Goal: Transaction & Acquisition: Book appointment/travel/reservation

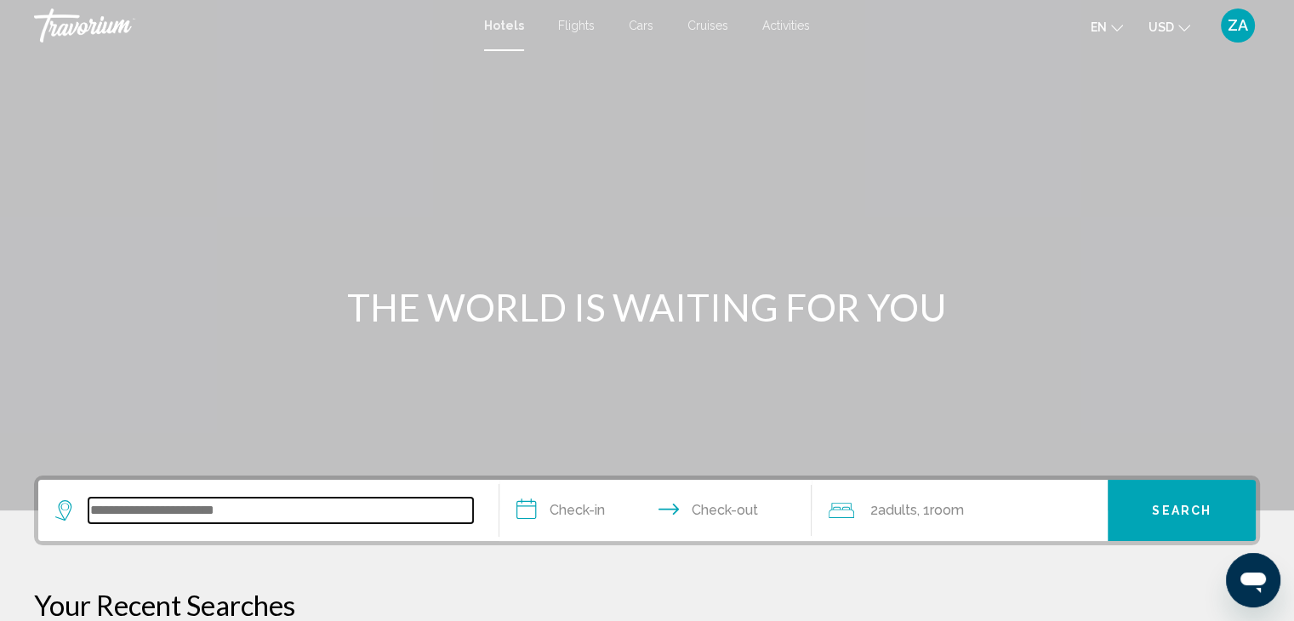
click at [140, 508] on input "Search widget" at bounding box center [280, 511] width 385 height 26
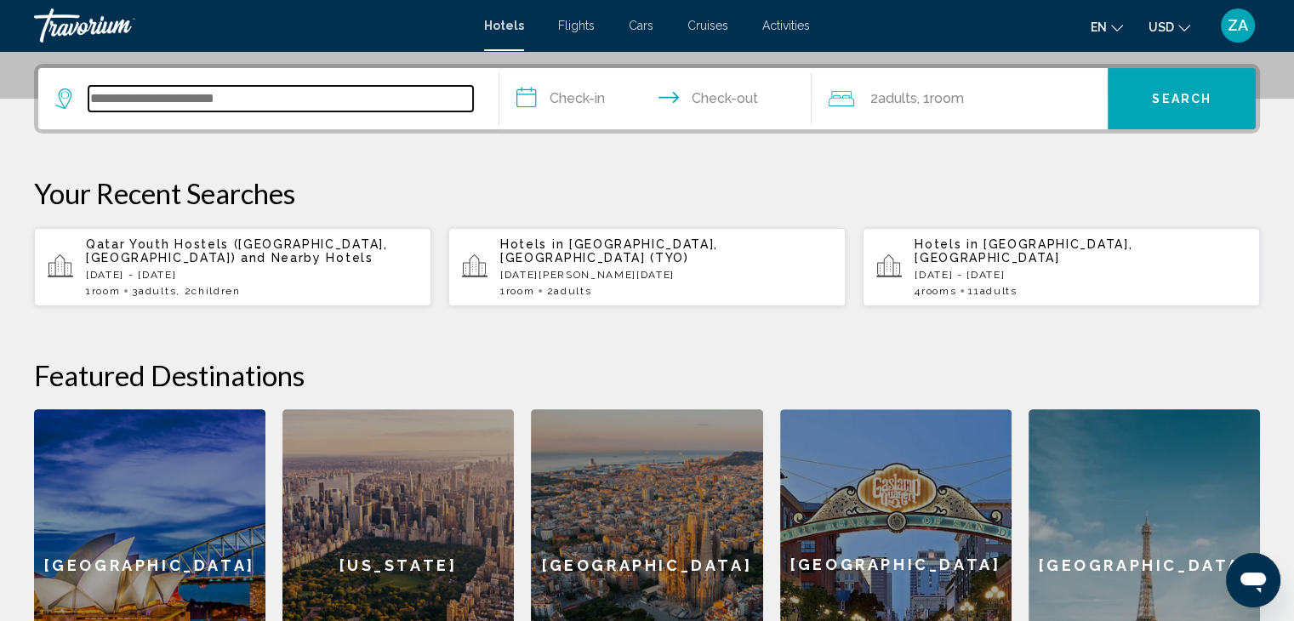
scroll to position [419, 0]
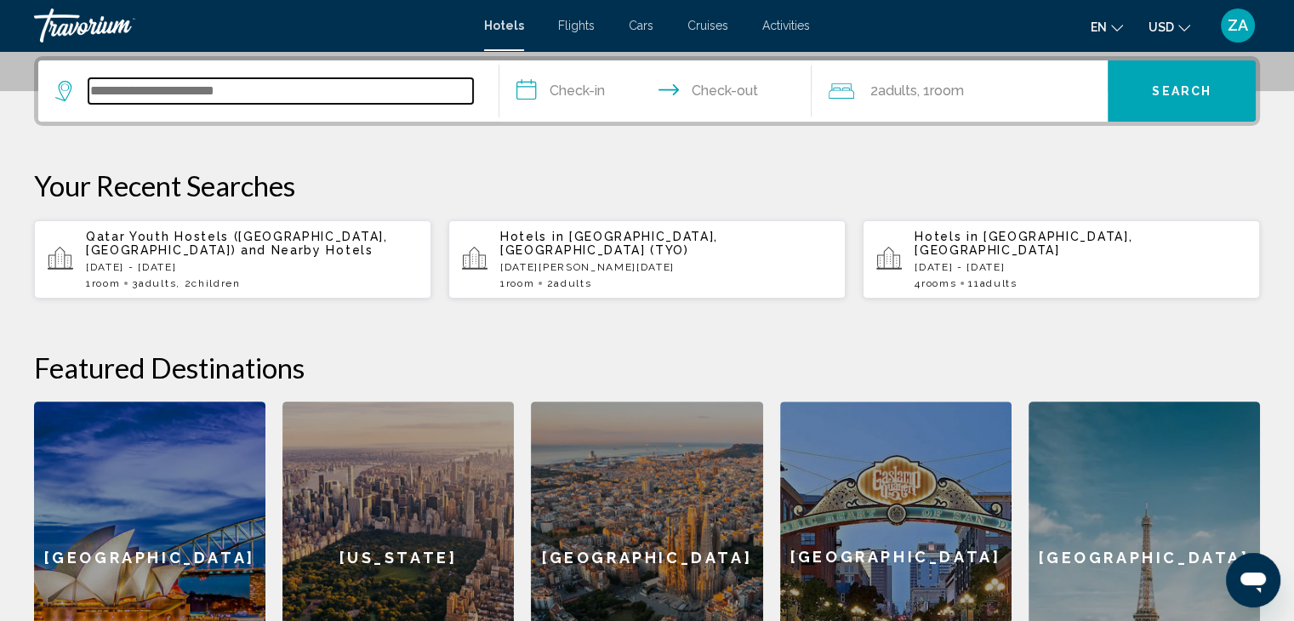
paste input "**********"
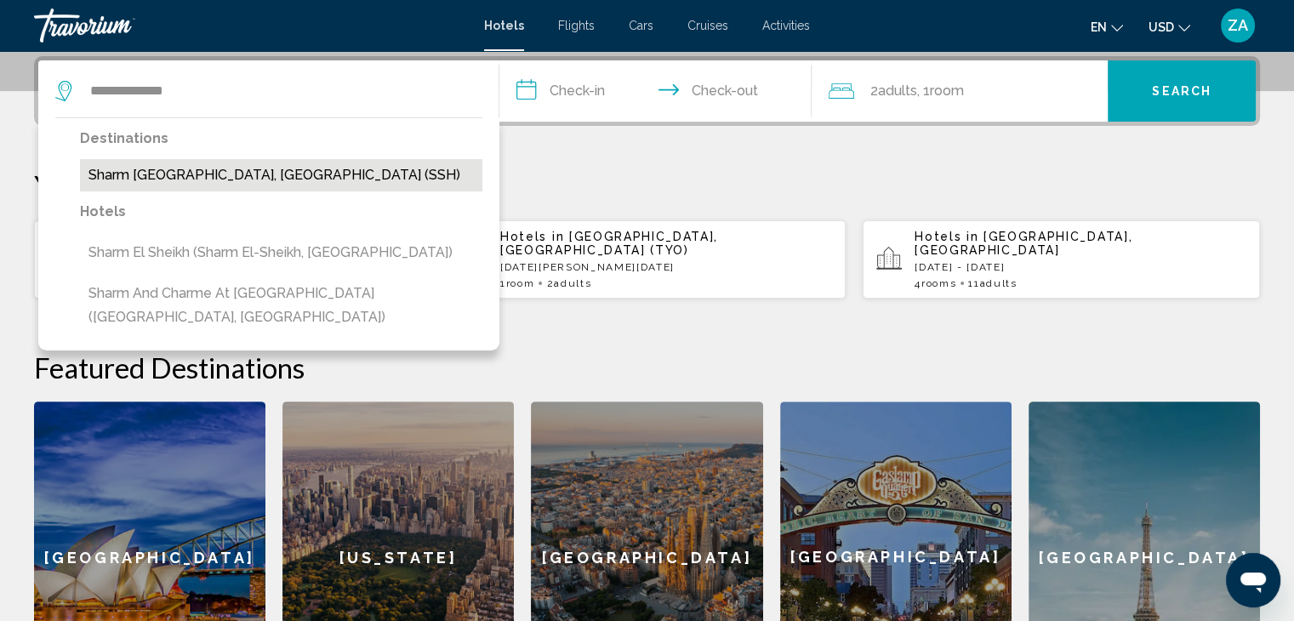
click at [185, 171] on button "Sharm [GEOGRAPHIC_DATA], [GEOGRAPHIC_DATA] (SSH)" at bounding box center [281, 175] width 402 height 32
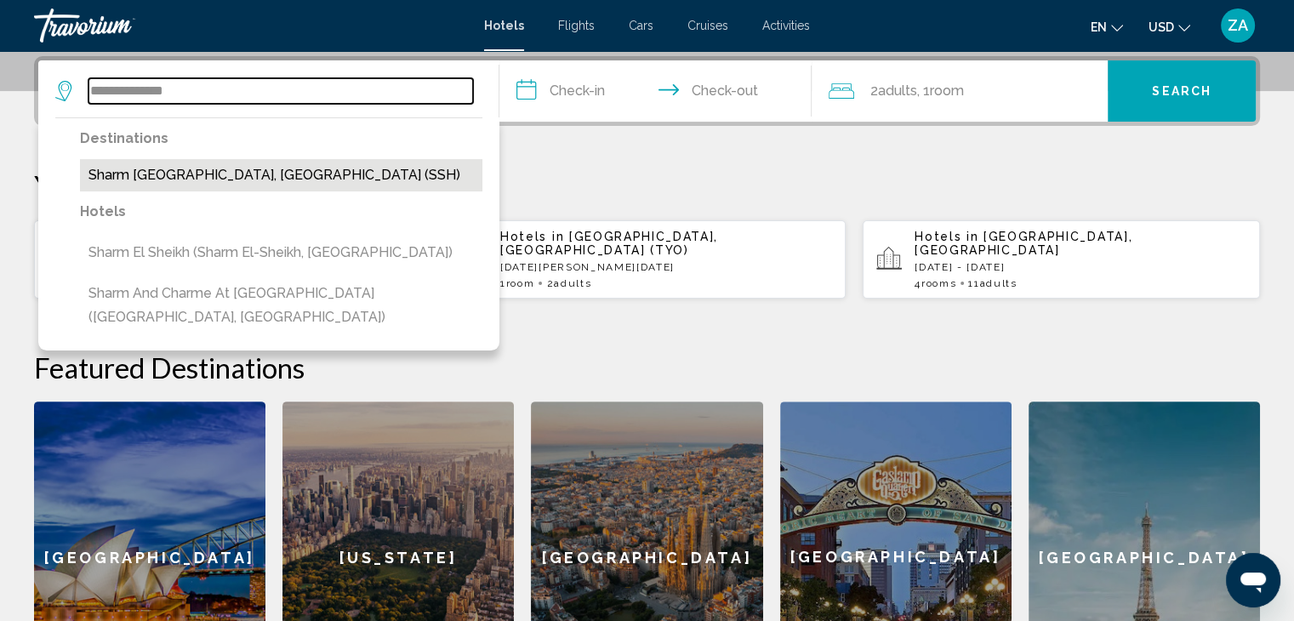
type input "**********"
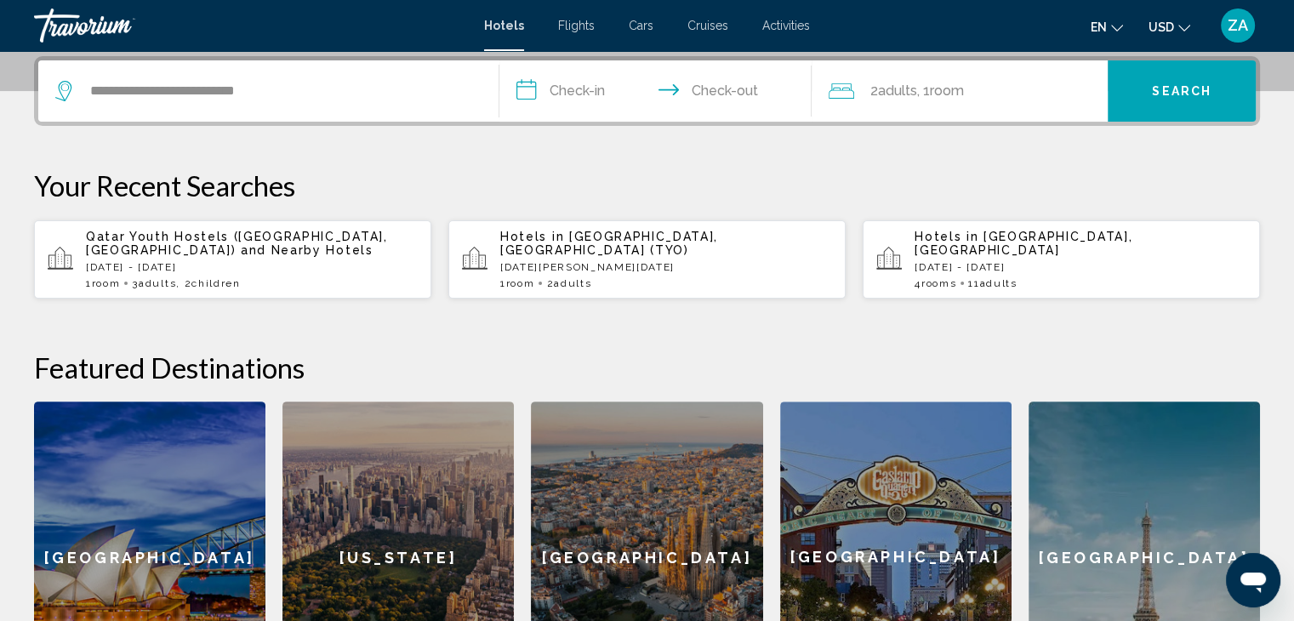
click at [526, 89] on input "**********" at bounding box center [659, 93] width 320 height 66
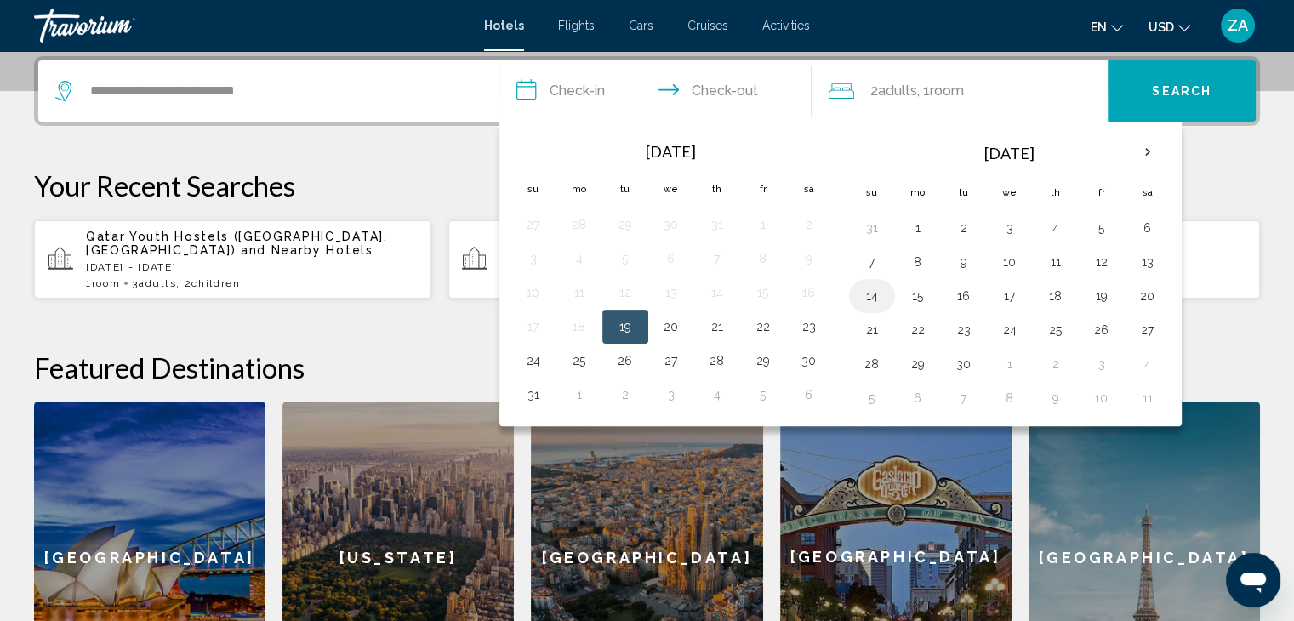
click at [867, 297] on button "14" at bounding box center [871, 296] width 27 height 24
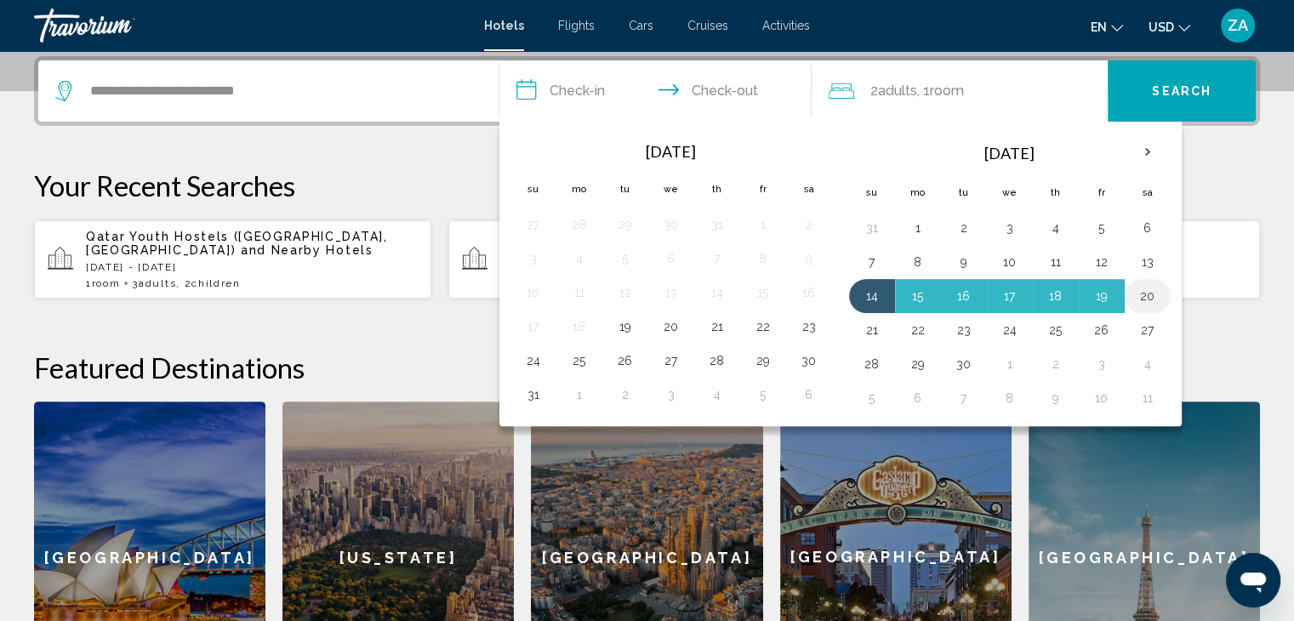
click at [1137, 293] on button "20" at bounding box center [1147, 296] width 27 height 24
type input "**********"
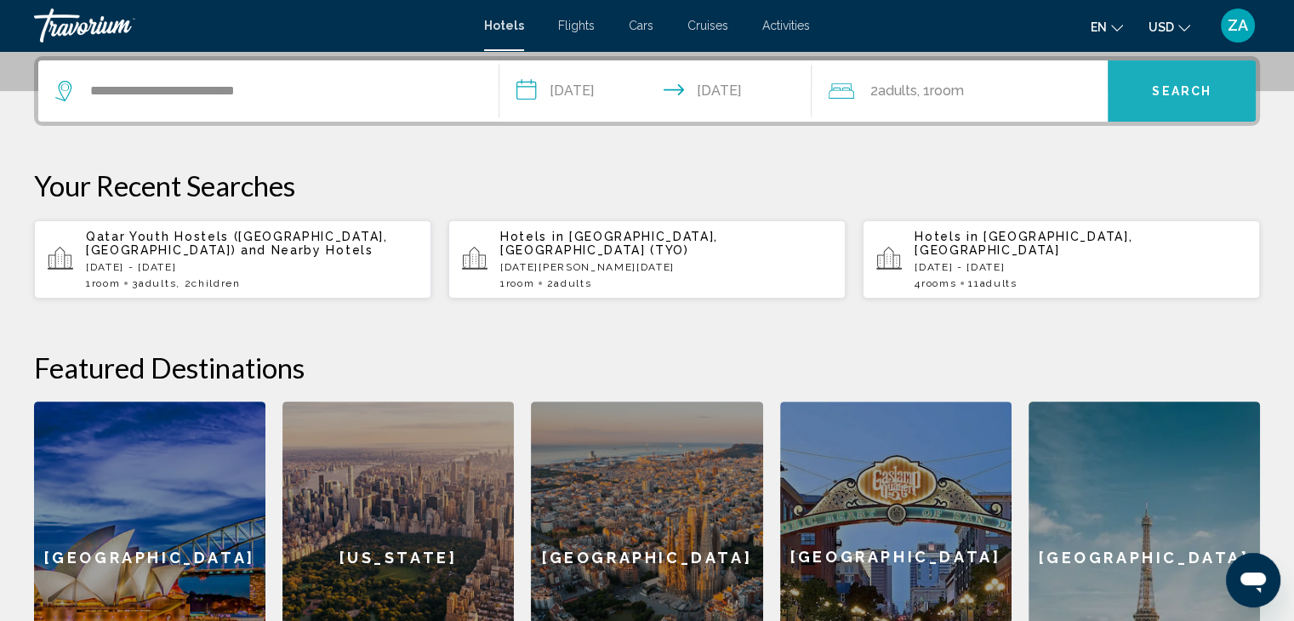
click at [1166, 86] on span "Search" at bounding box center [1182, 92] width 60 height 14
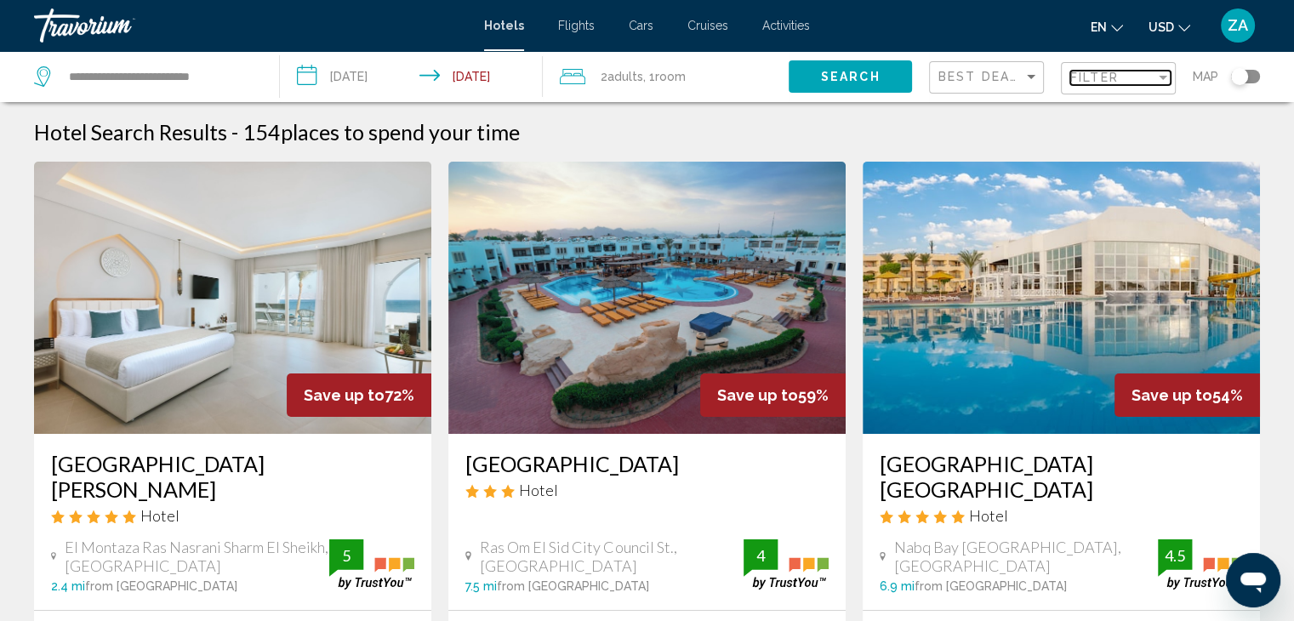
click at [1159, 76] on div "Filter" at bounding box center [1163, 78] width 9 height 4
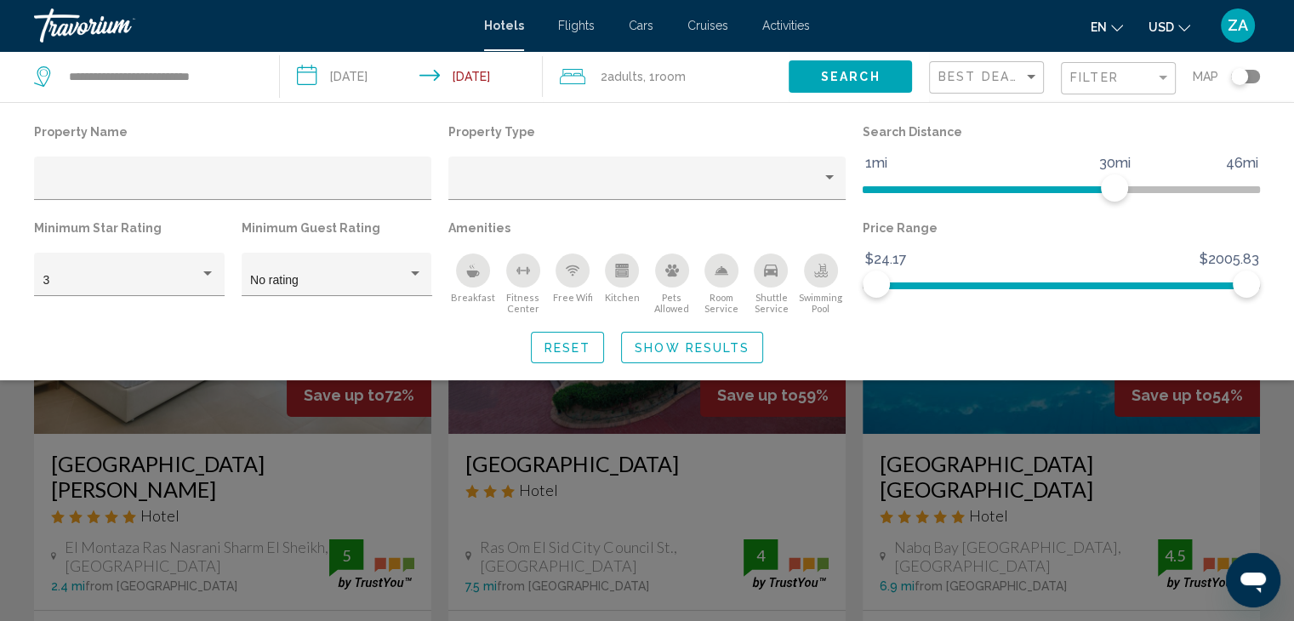
click at [1027, 67] on div "Best Deals" at bounding box center [988, 77] width 100 height 31
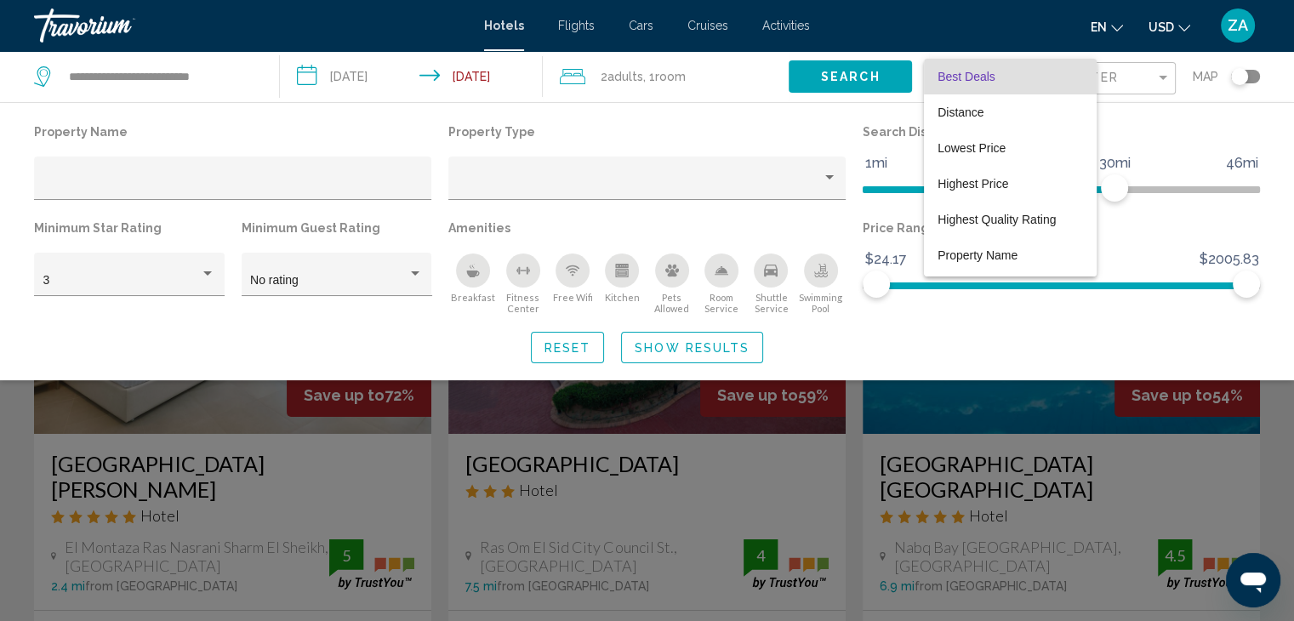
scroll to position [31, 0]
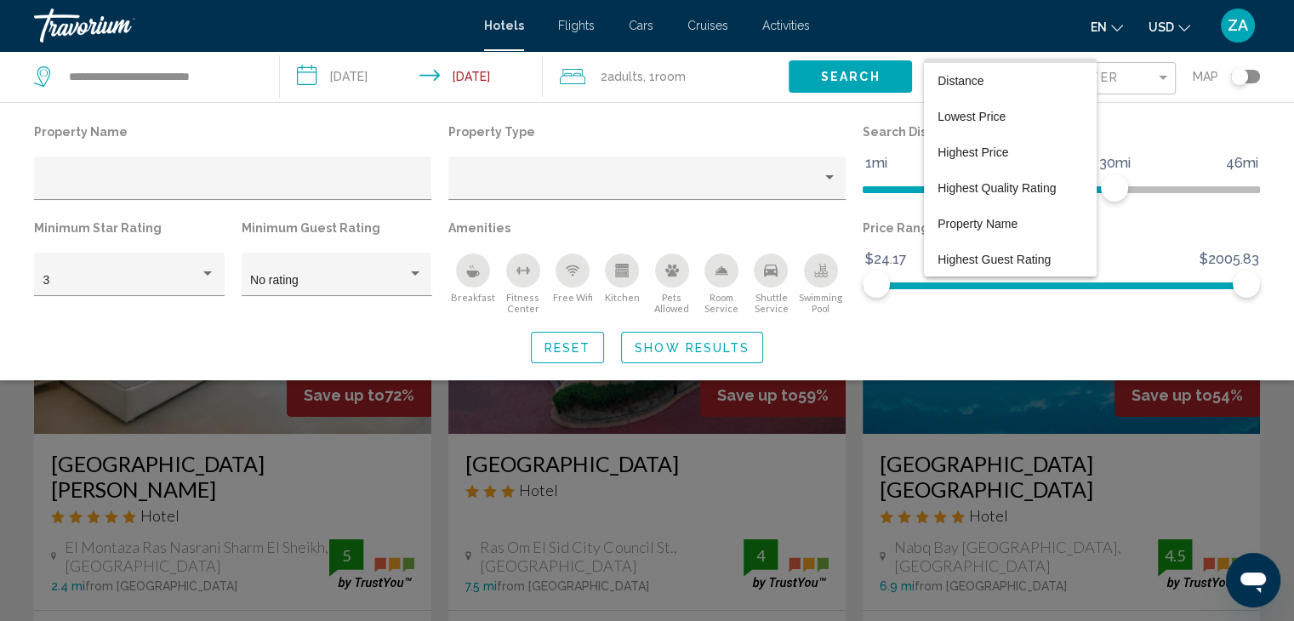
click at [750, 126] on div at bounding box center [647, 310] width 1294 height 621
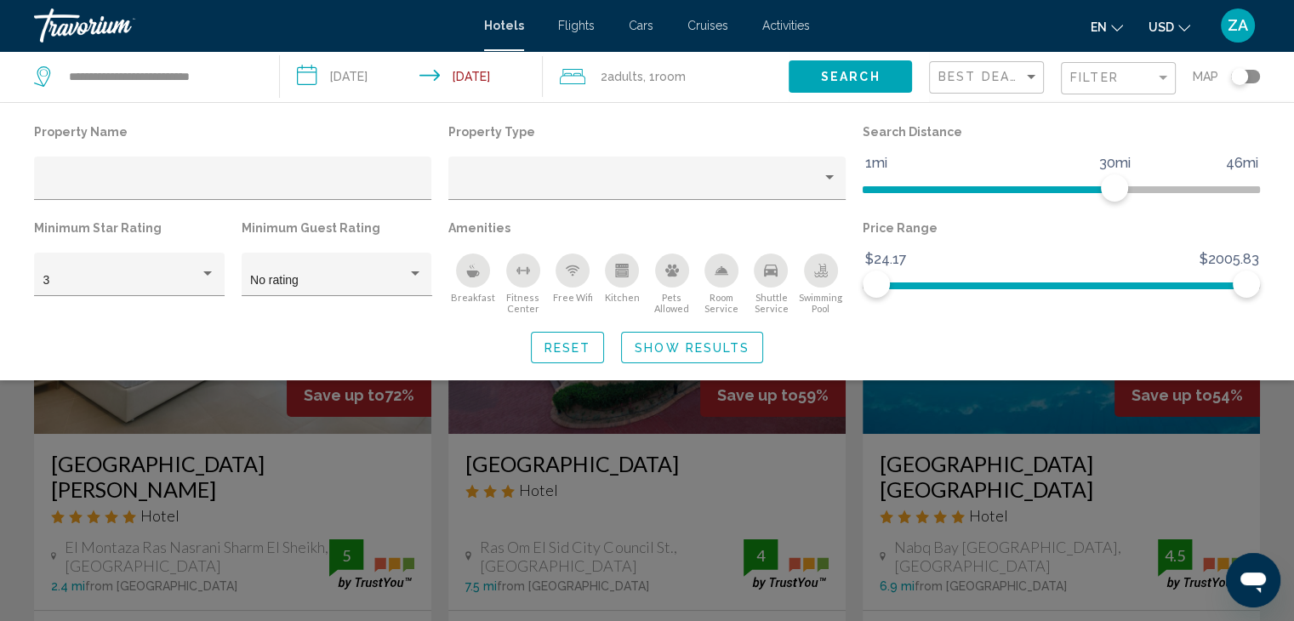
click at [766, 480] on div "Search widget" at bounding box center [647, 438] width 1294 height 366
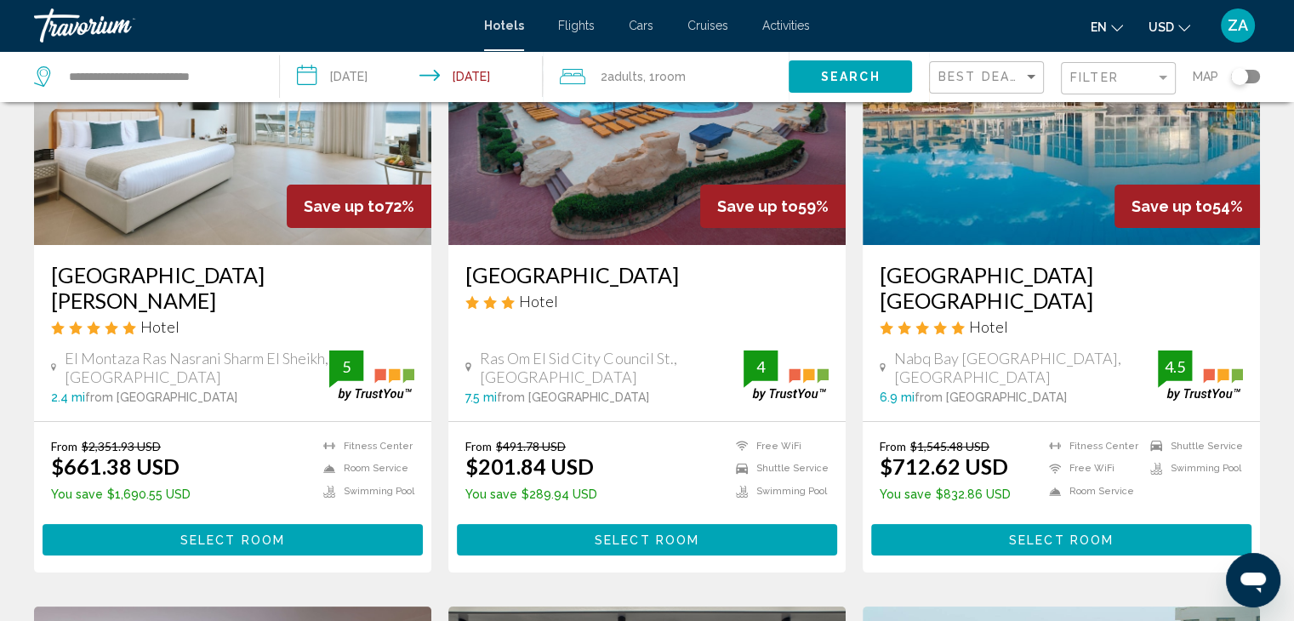
scroll to position [190, 0]
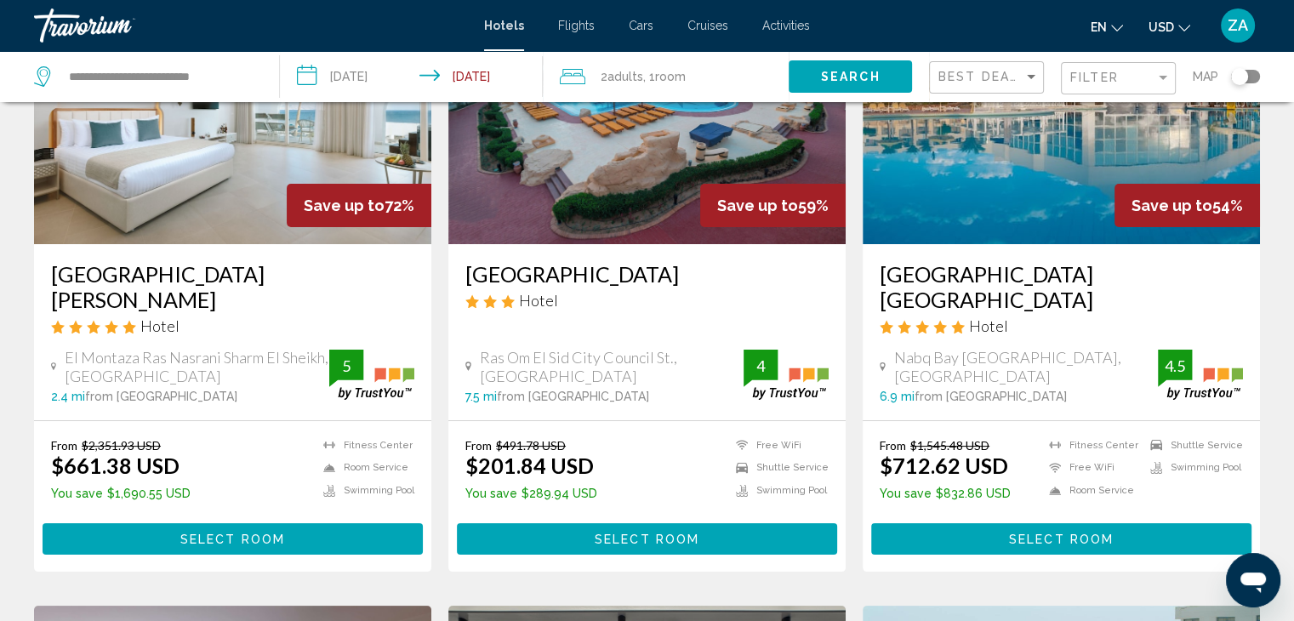
click at [146, 273] on h3 "Sunrise Remal Beach Resort" at bounding box center [232, 286] width 363 height 51
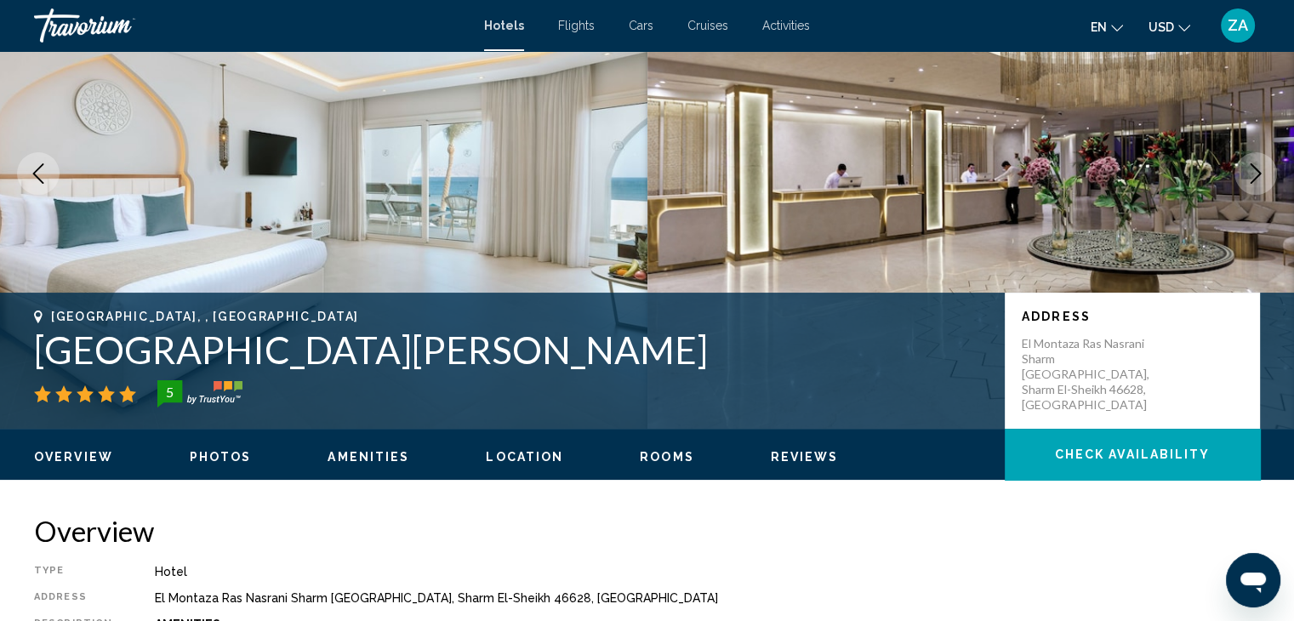
scroll to position [123, 0]
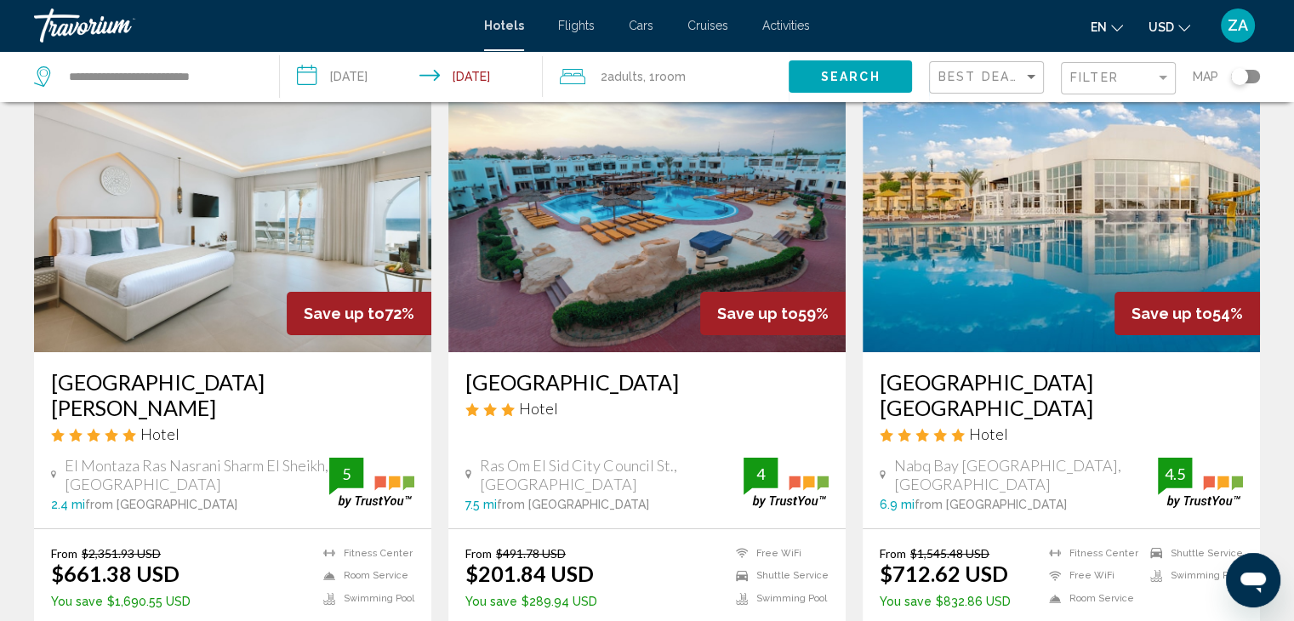
scroll to position [84, 0]
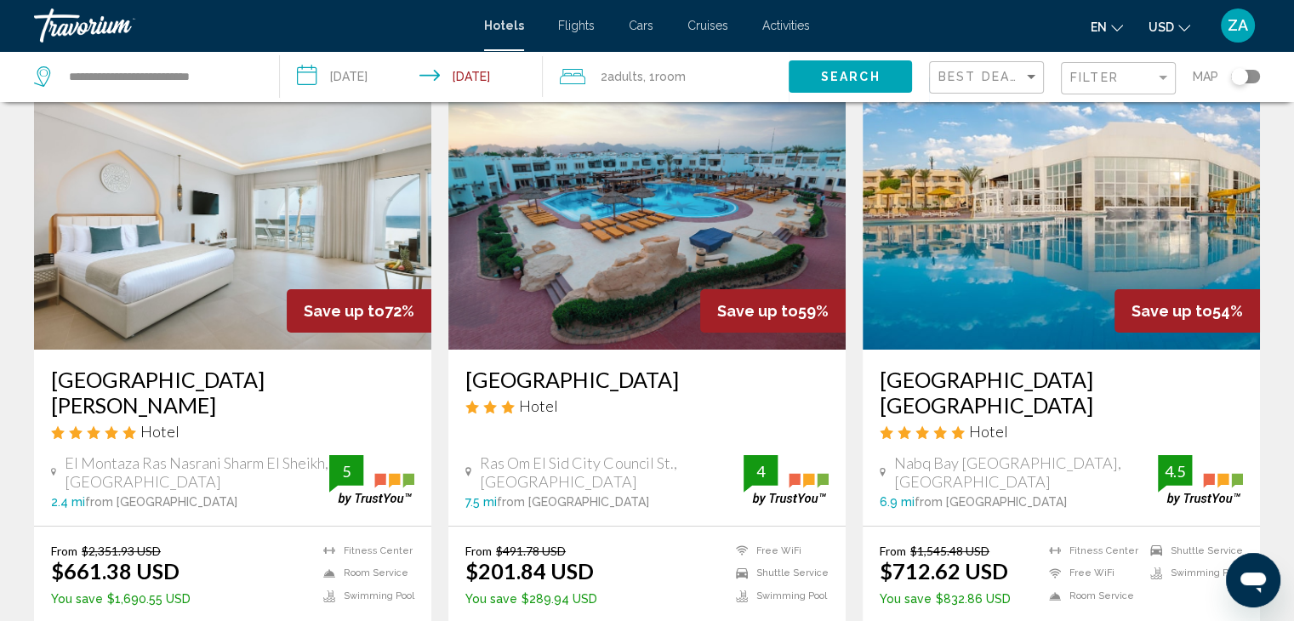
click at [174, 377] on h3 "Sunrise Remal Beach Resort" at bounding box center [232, 392] width 363 height 51
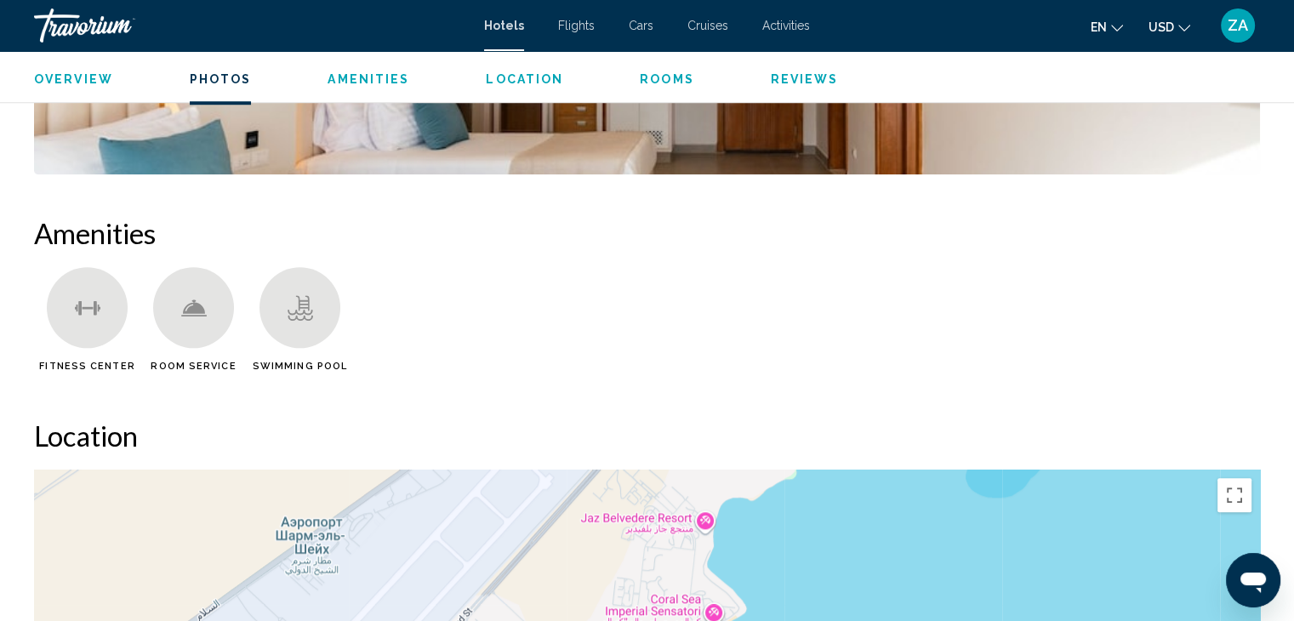
scroll to position [1219, 0]
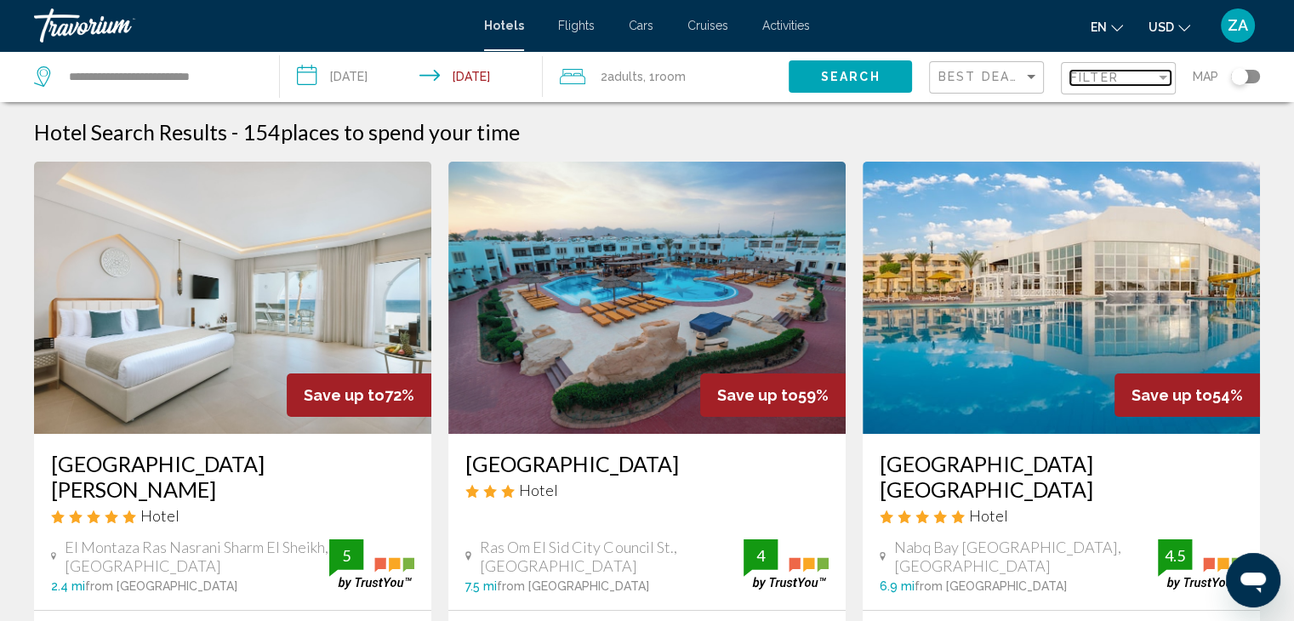
click at [1161, 72] on div "Filter" at bounding box center [1162, 78] width 15 height 14
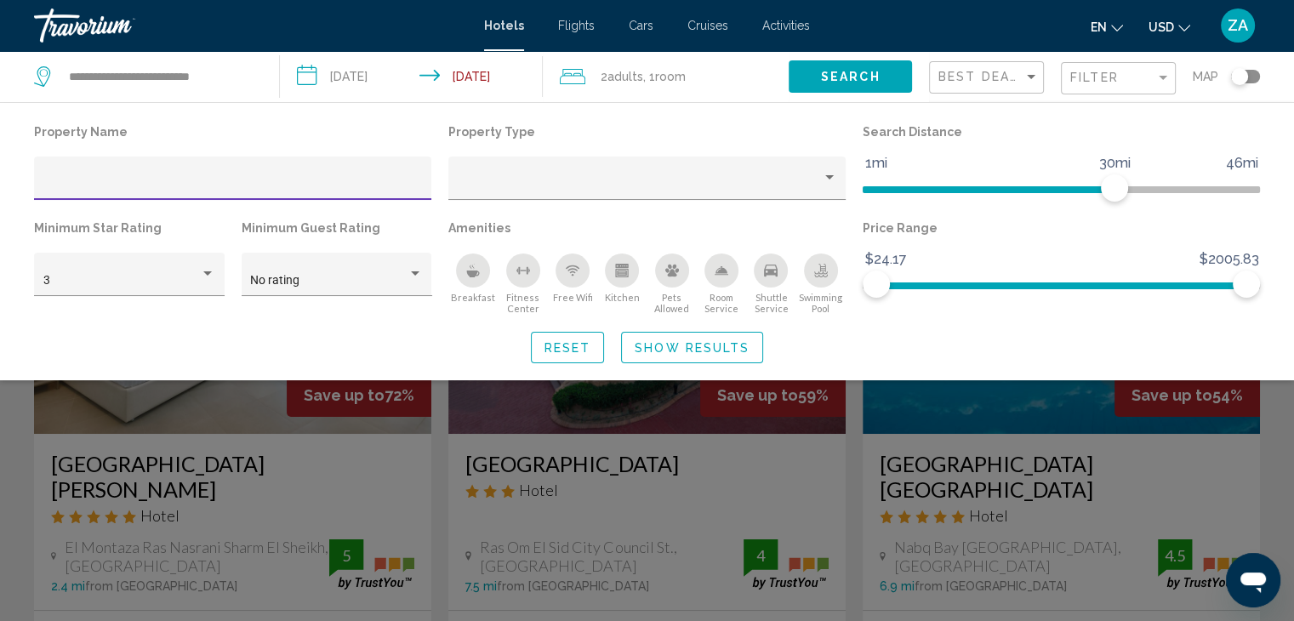
click at [174, 178] on input "Hotel Filters" at bounding box center [232, 185] width 379 height 14
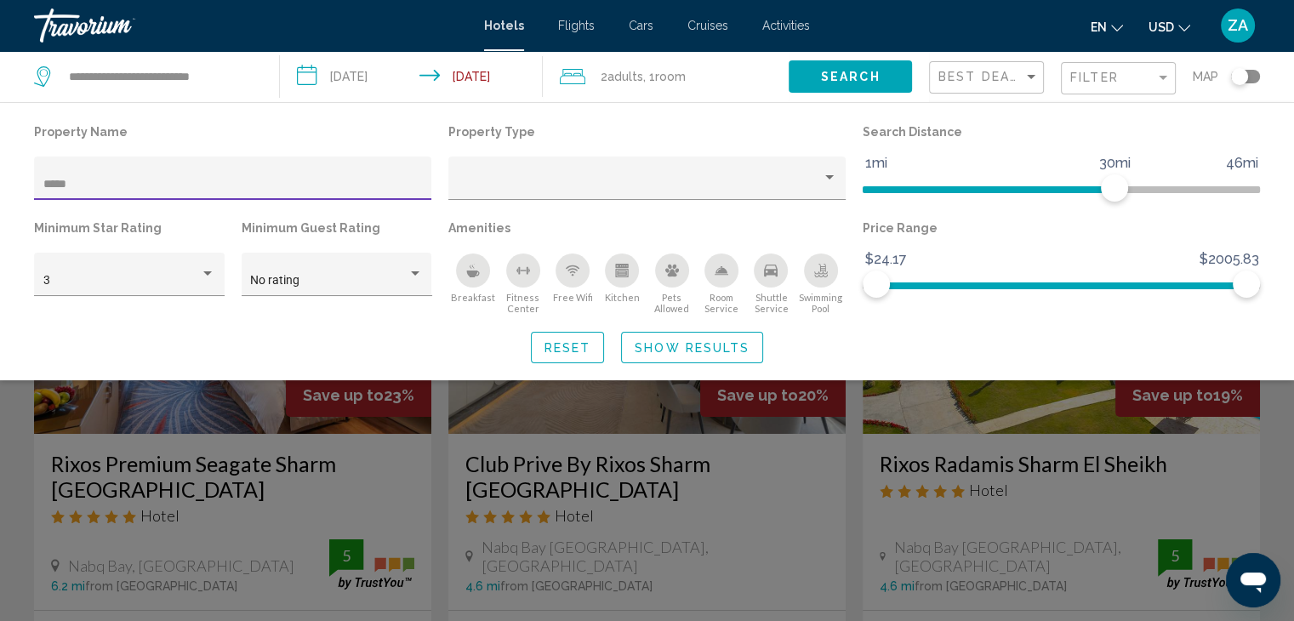
type input "*****"
click at [648, 355] on button "Show Results" at bounding box center [692, 347] width 142 height 31
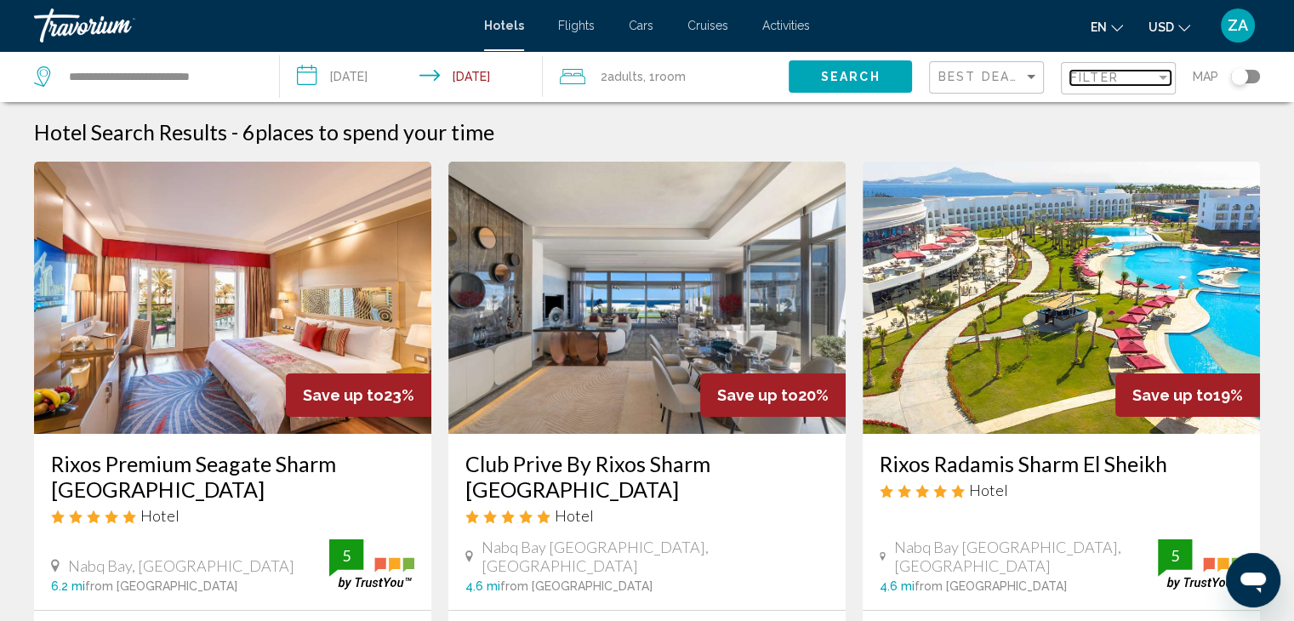
click at [1120, 73] on div "Filter" at bounding box center [1112, 78] width 85 height 14
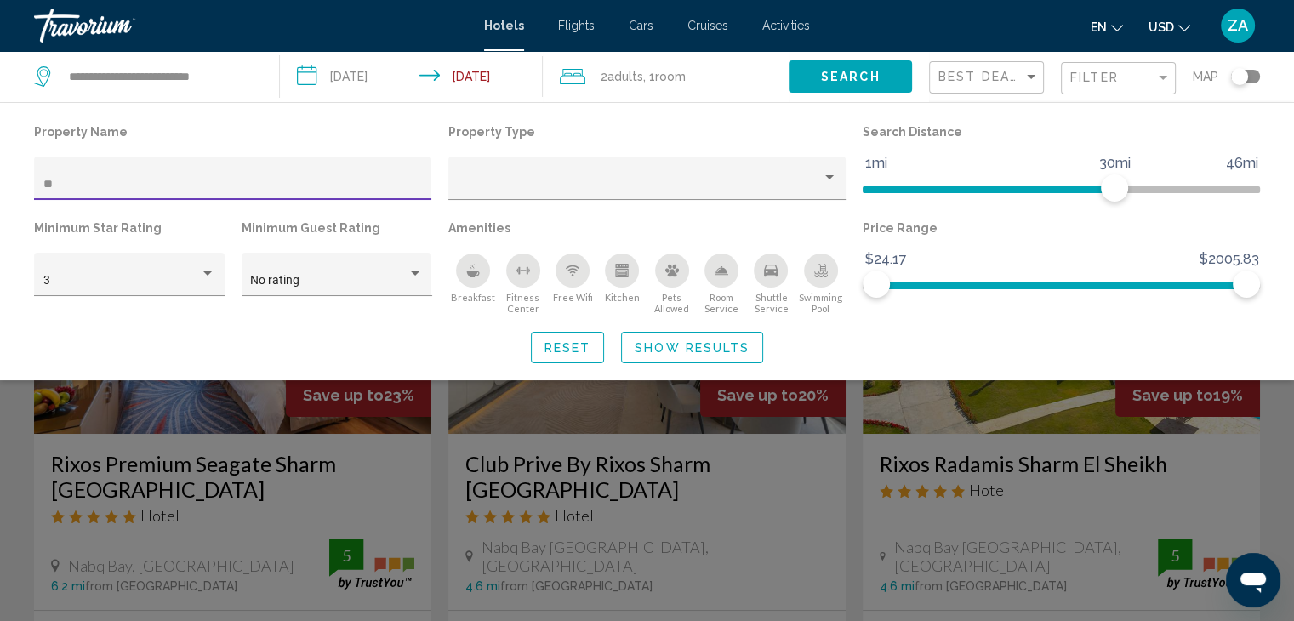
type input "*"
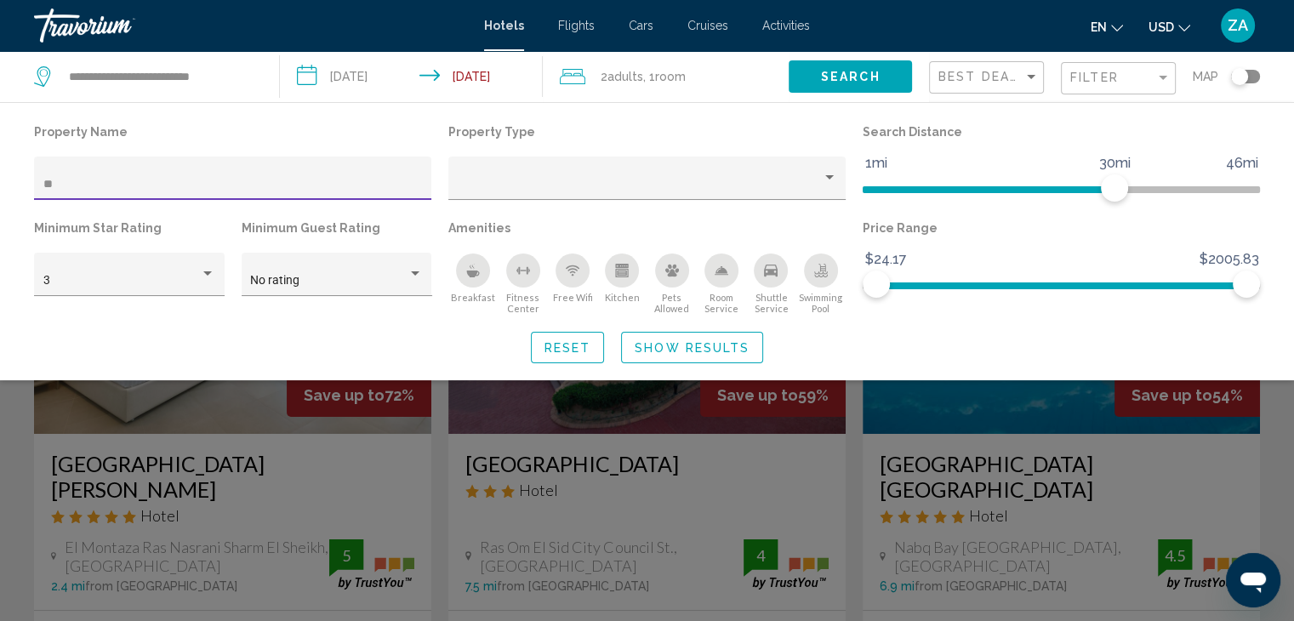
type input "*"
paste input "**********"
type input "**********"
click at [653, 347] on span "Show Results" at bounding box center [692, 348] width 115 height 14
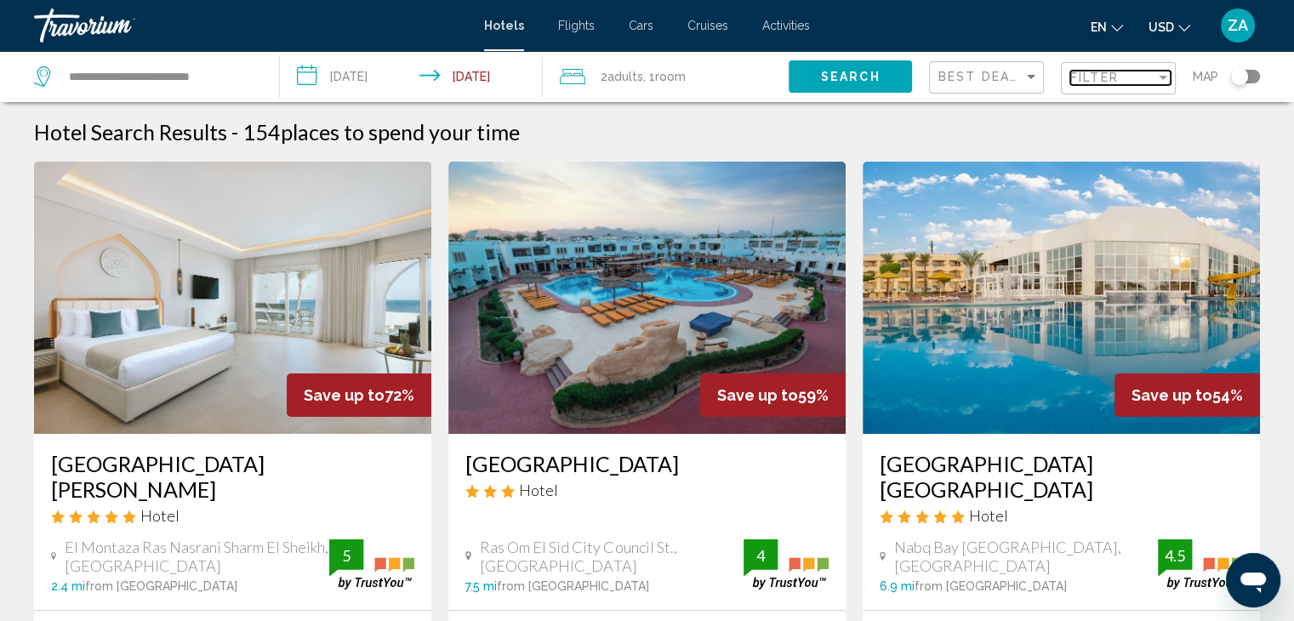
click at [1094, 76] on span "Filter" at bounding box center [1094, 78] width 48 height 14
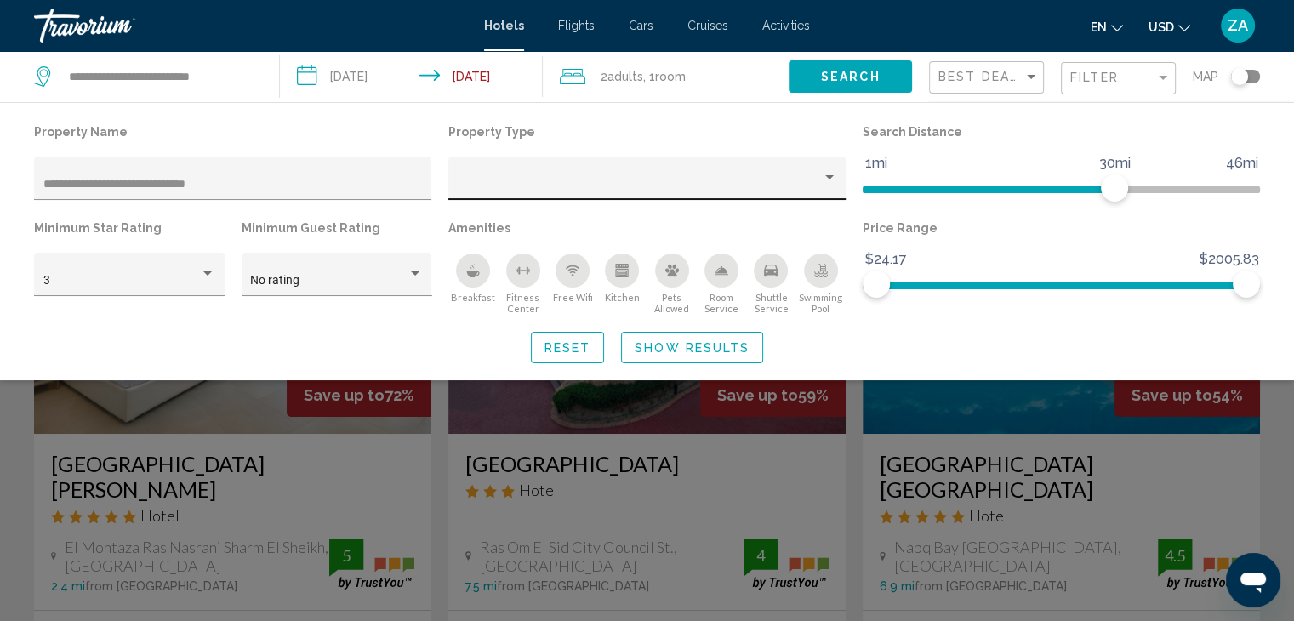
click at [732, 168] on div "Hotel Filters" at bounding box center [647, 183] width 379 height 35
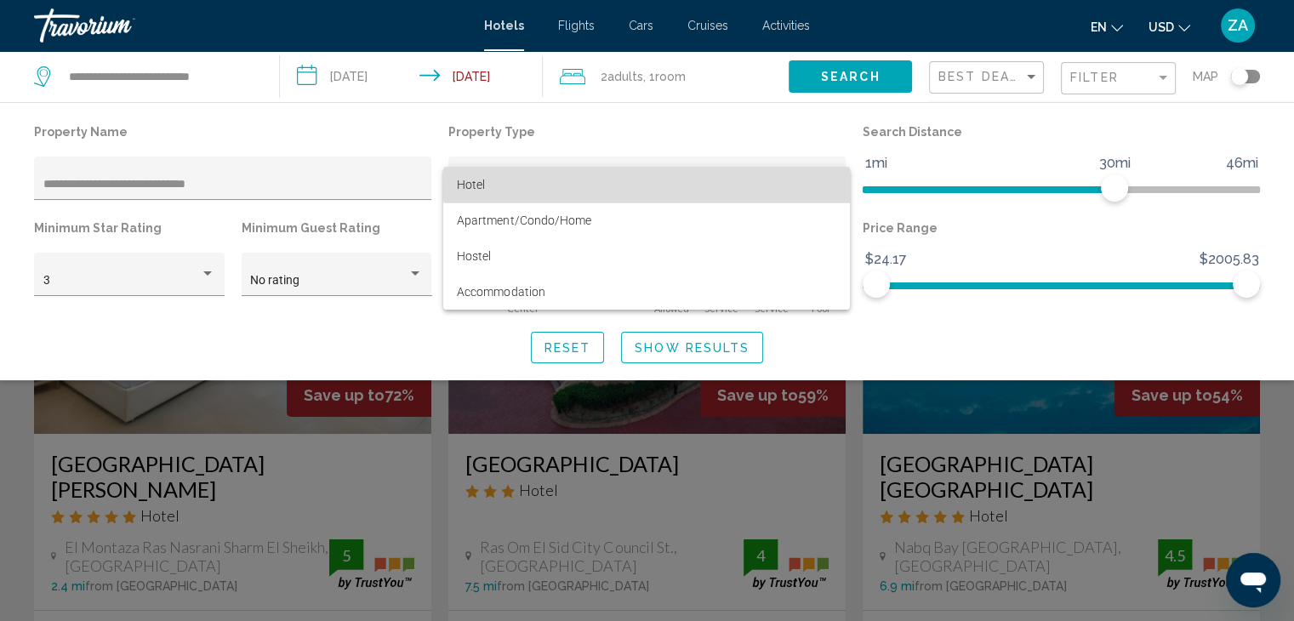
click at [732, 168] on span "Hotel" at bounding box center [646, 185] width 379 height 36
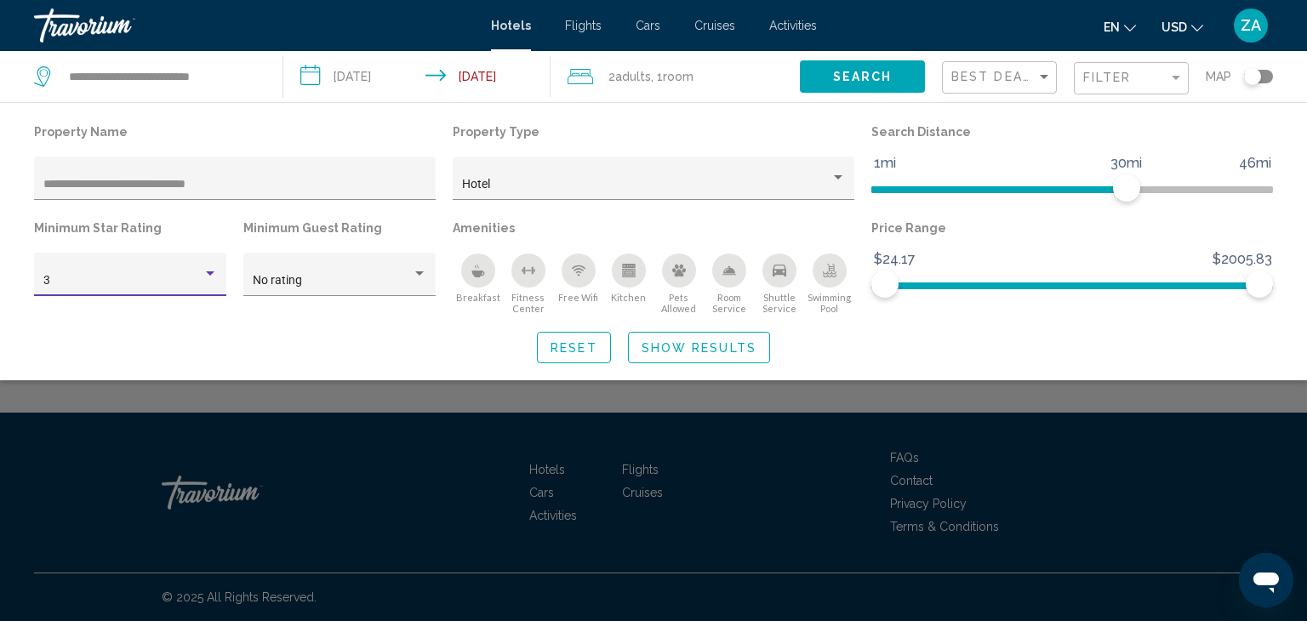
click at [208, 276] on div "Hotel Filters" at bounding box center [210, 273] width 9 height 4
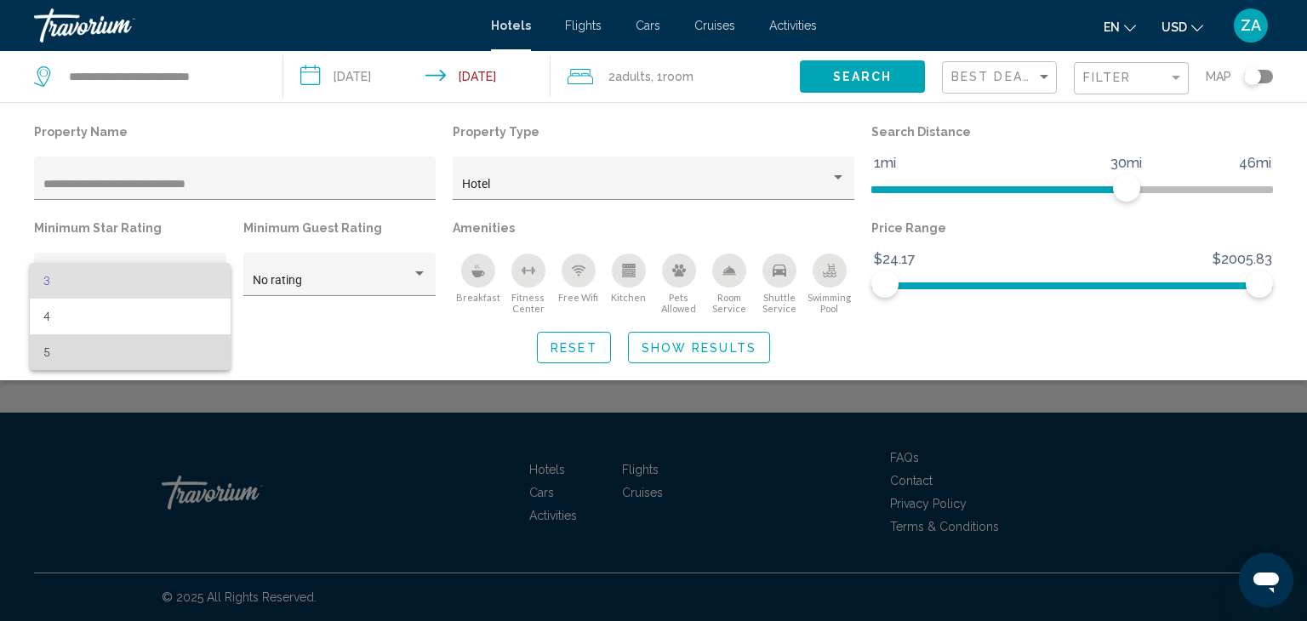
click at [165, 341] on span "5" at bounding box center [130, 352] width 174 height 36
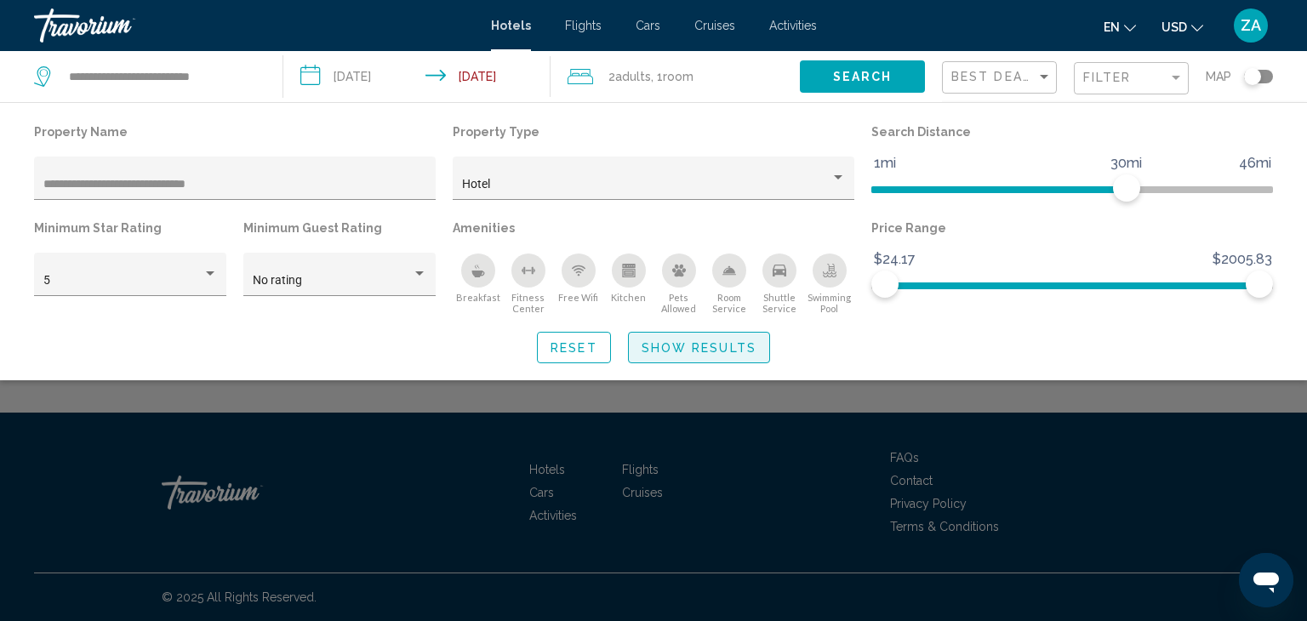
click at [739, 354] on span "Show Results" at bounding box center [698, 348] width 115 height 14
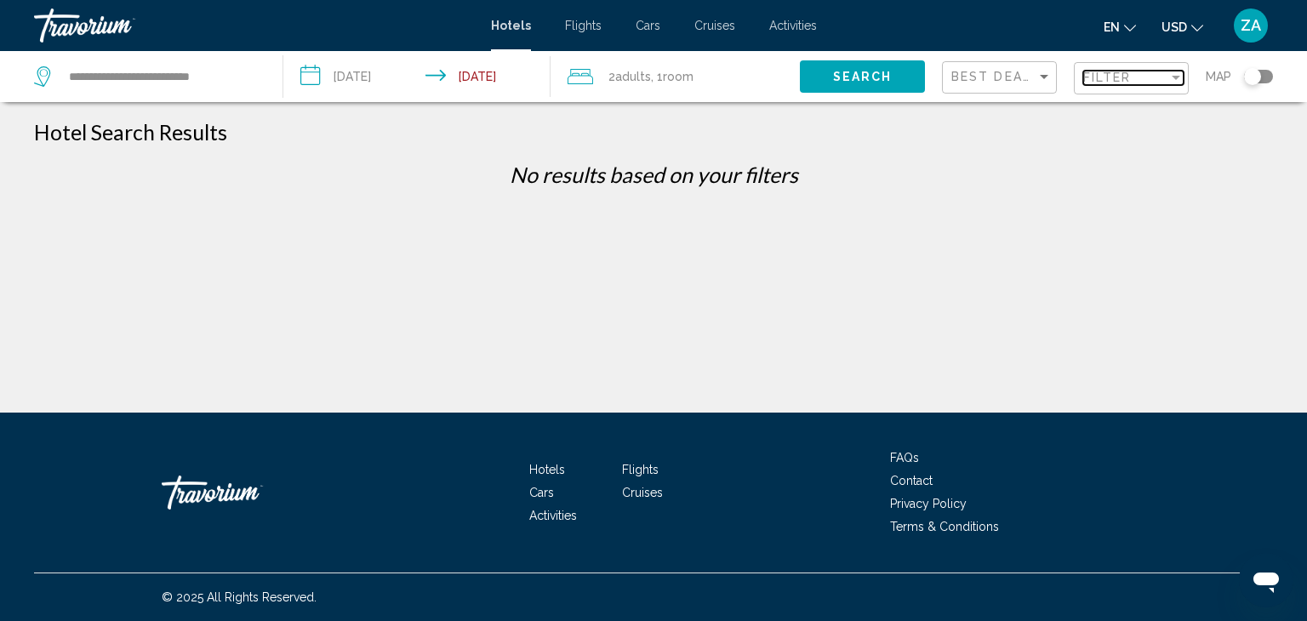
click at [1102, 82] on span "Filter" at bounding box center [1107, 78] width 48 height 14
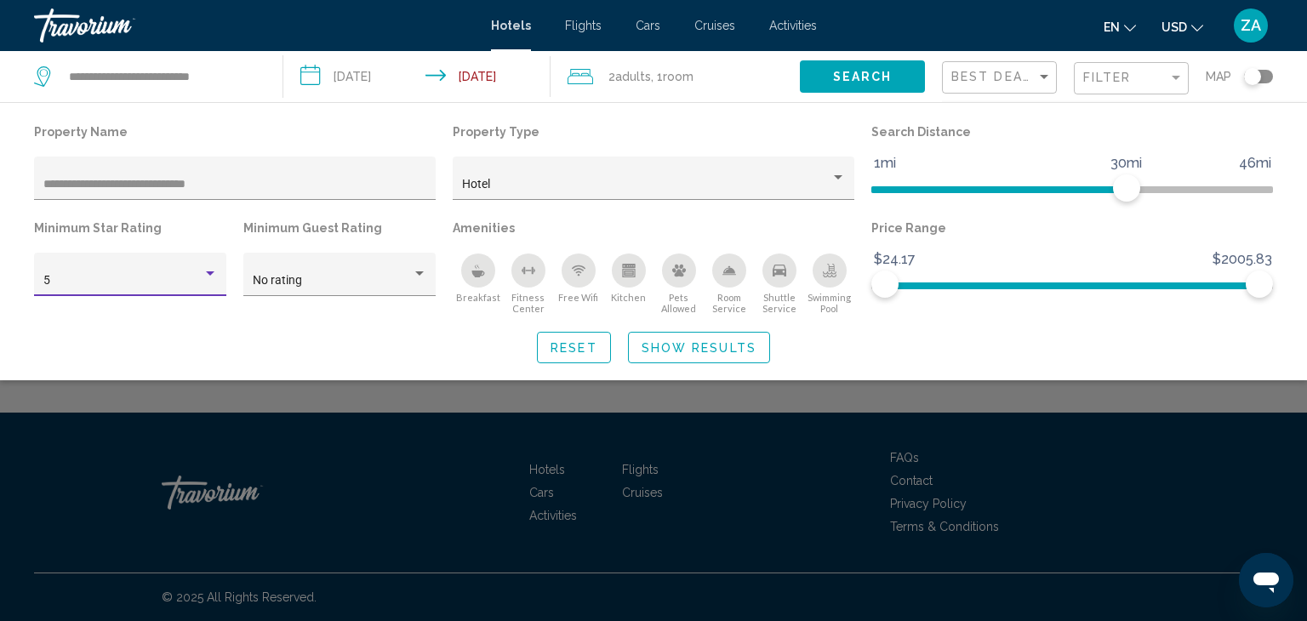
click at [204, 273] on div "Hotel Filters" at bounding box center [209, 274] width 15 height 14
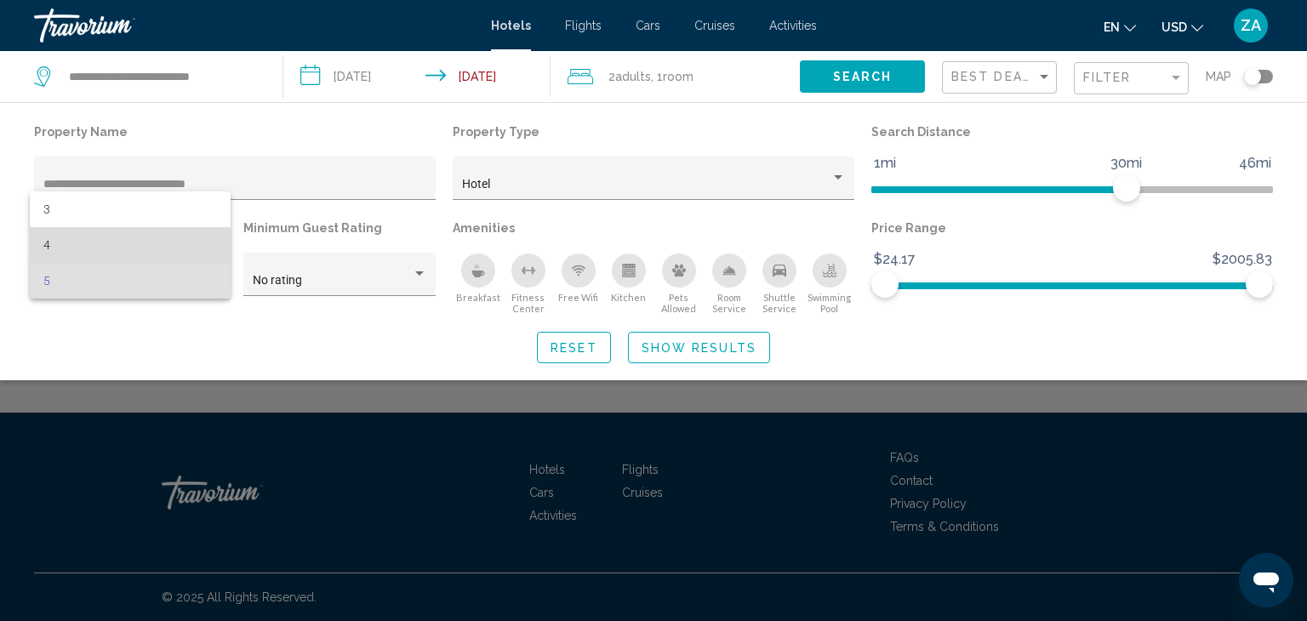
click at [187, 233] on span "4" at bounding box center [130, 245] width 174 height 36
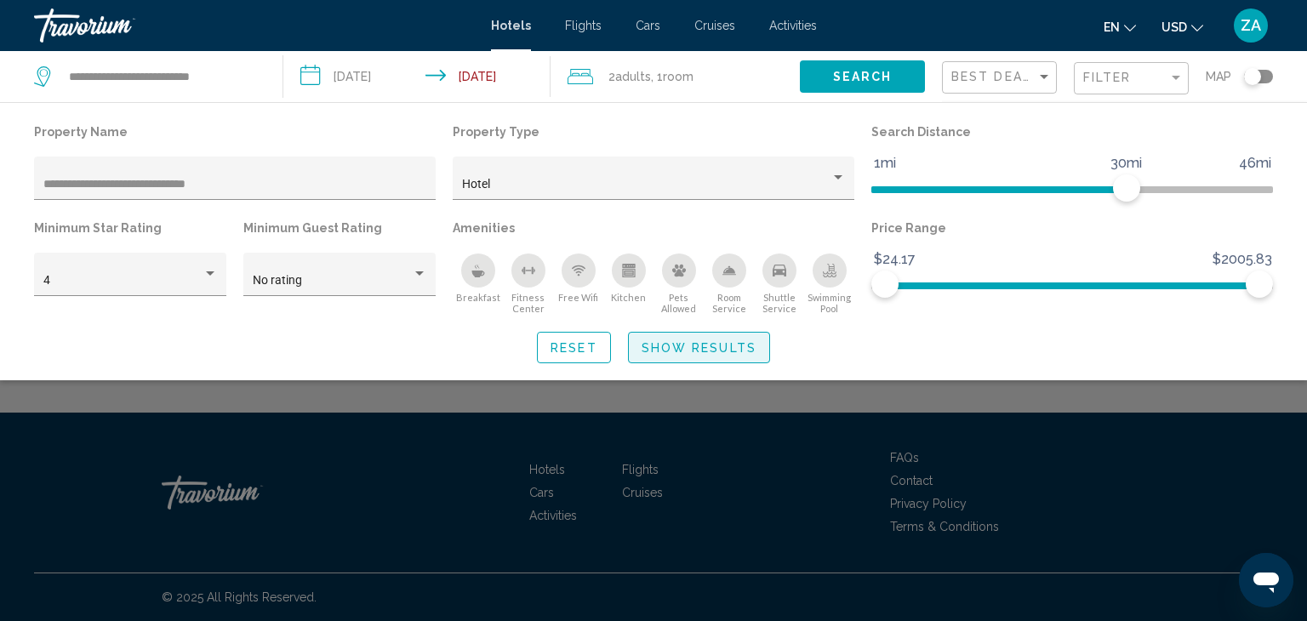
click at [715, 345] on span "Show Results" at bounding box center [698, 348] width 115 height 14
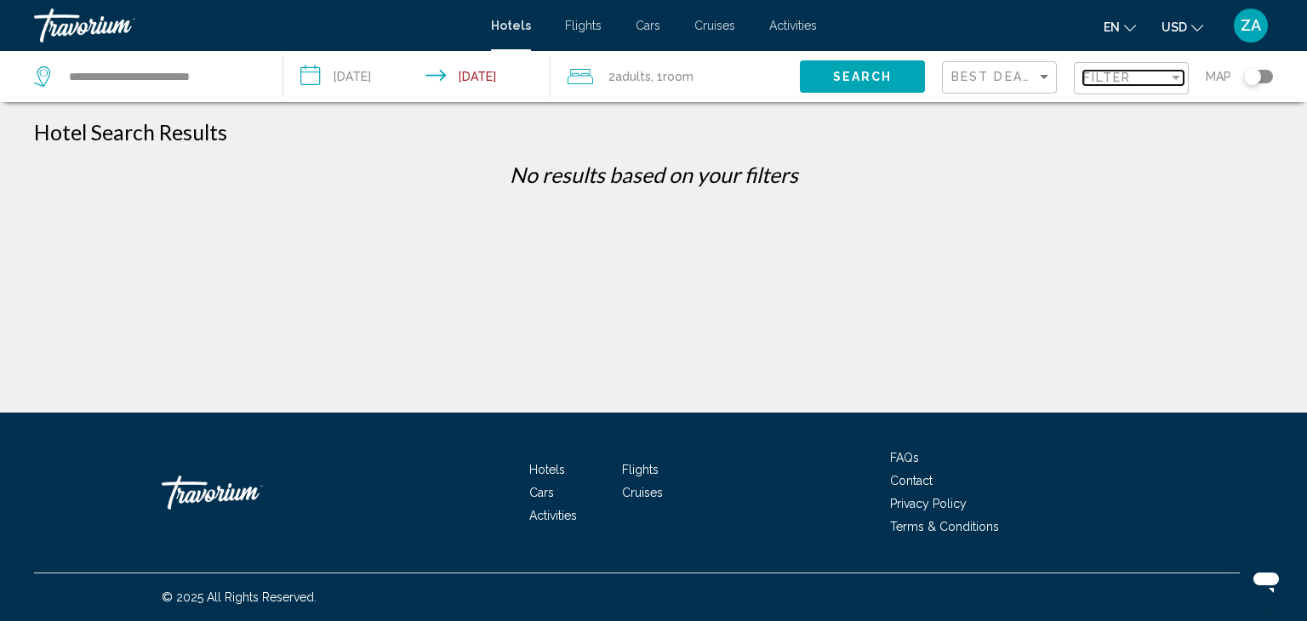
click at [1137, 76] on div "Filter" at bounding box center [1125, 78] width 85 height 14
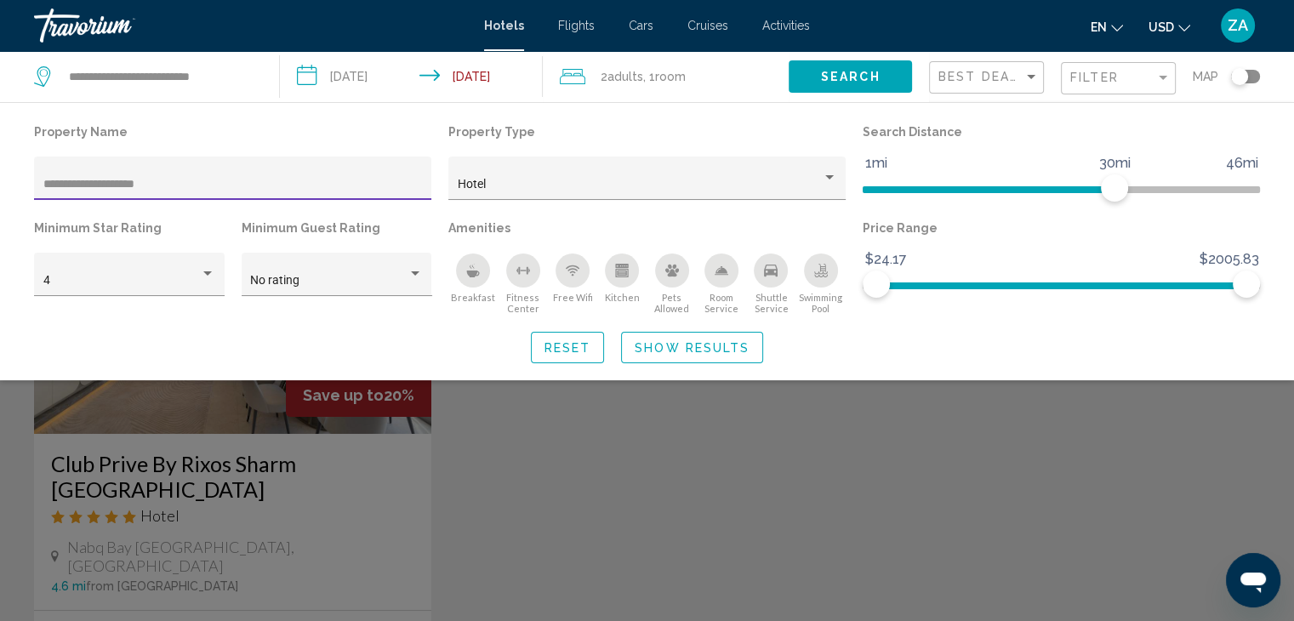
type input "**********"
click at [347, 499] on div "Search widget" at bounding box center [647, 438] width 1294 height 366
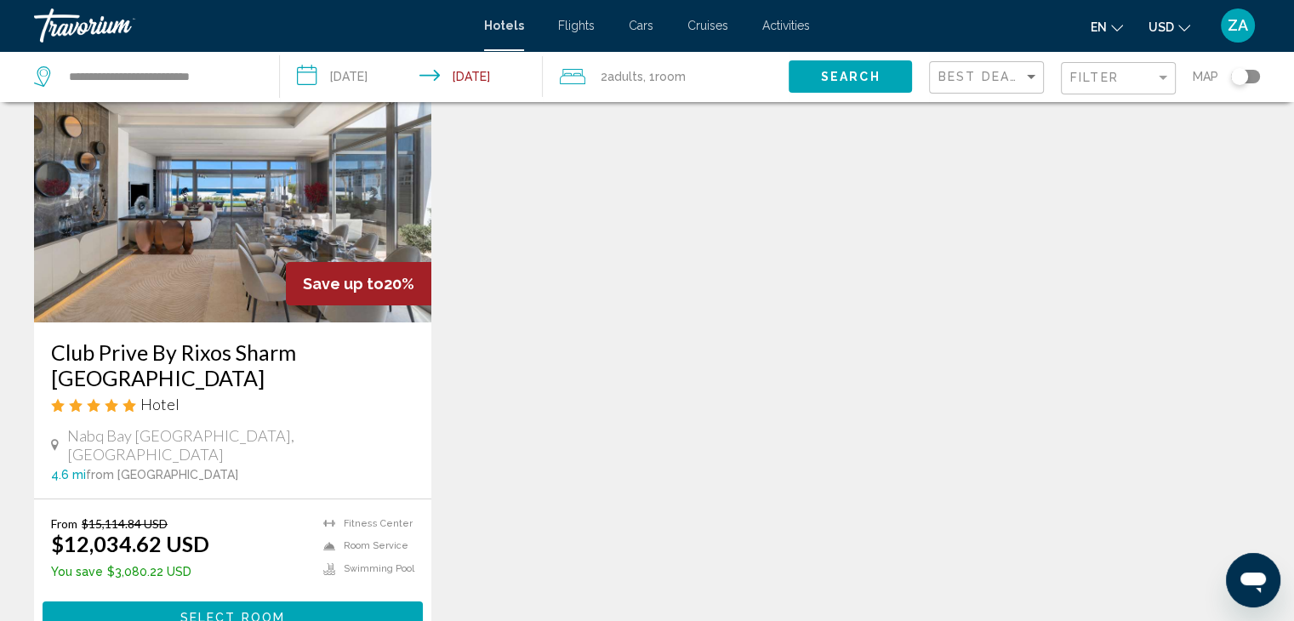
scroll to position [112, 0]
click at [1122, 69] on div "Filter" at bounding box center [1120, 78] width 100 height 31
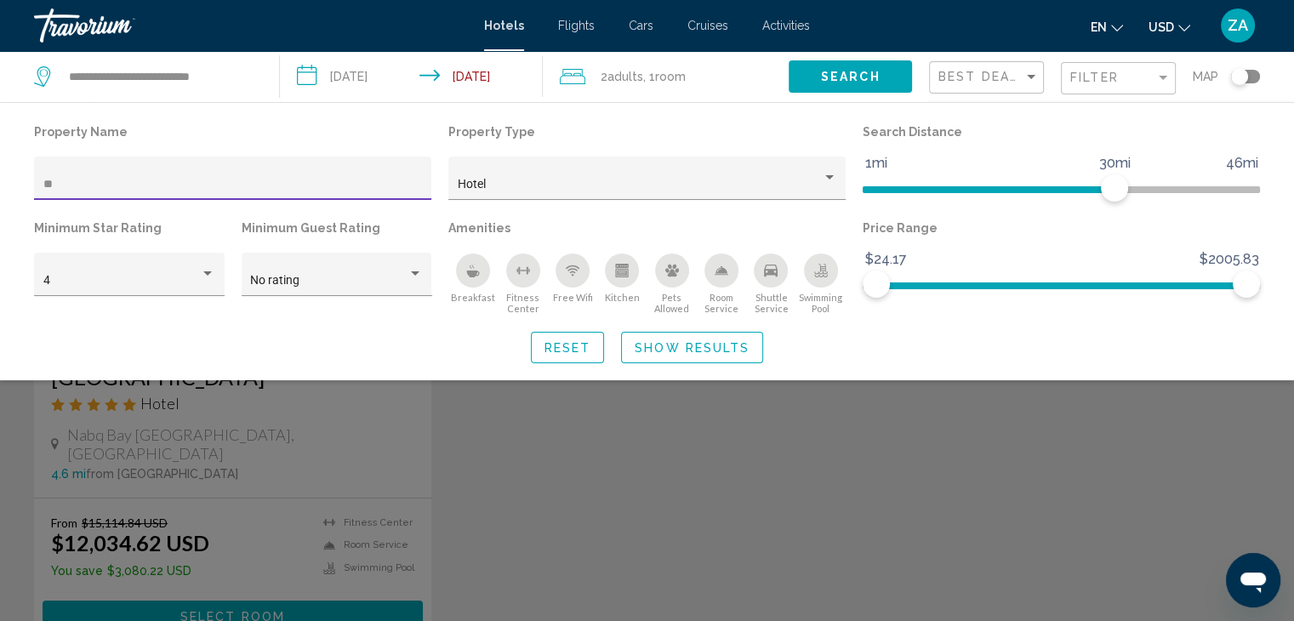
type input "*"
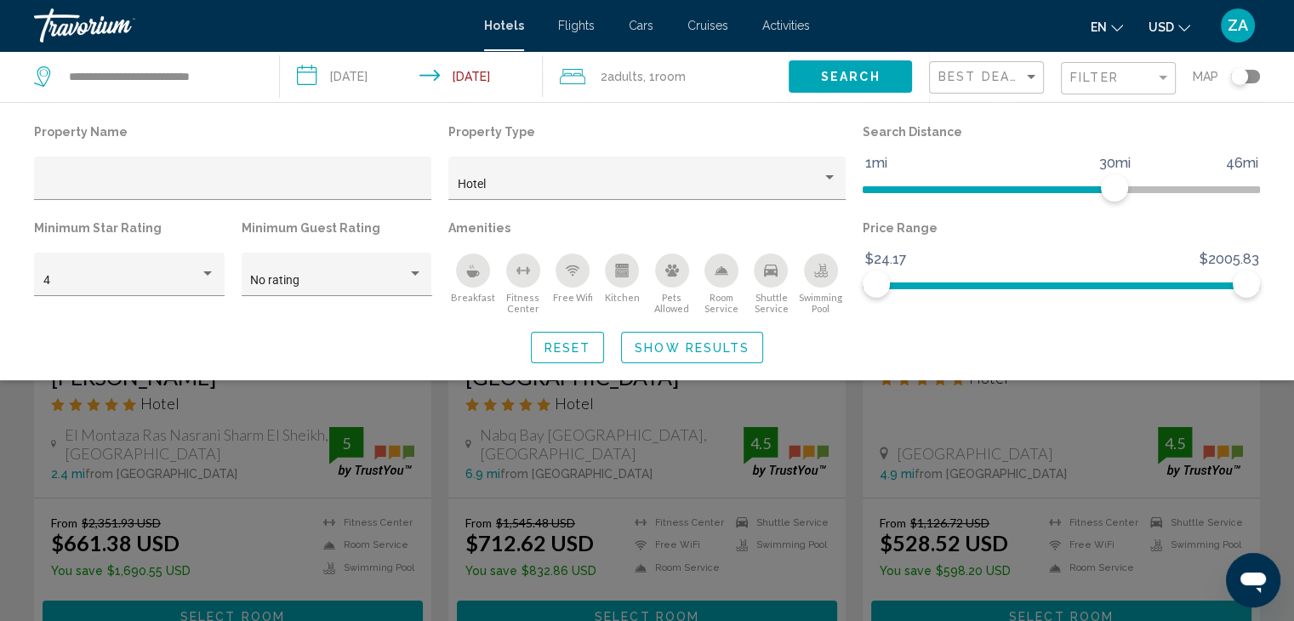
click at [905, 484] on div "Search widget" at bounding box center [647, 438] width 1294 height 366
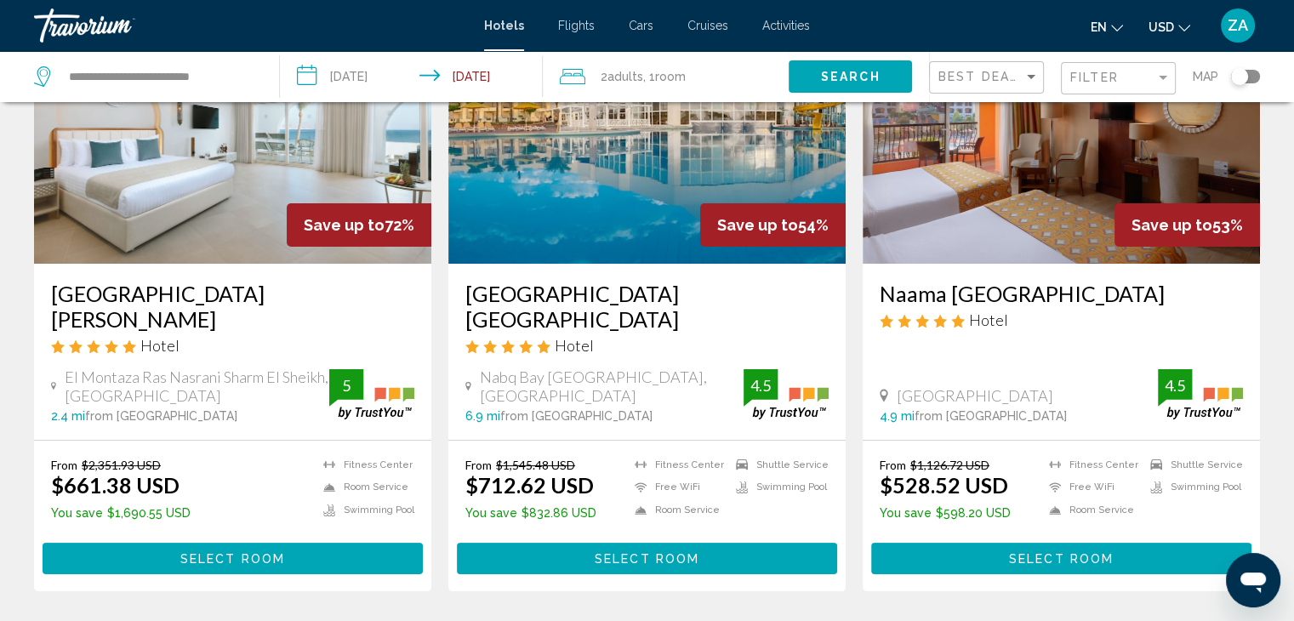
scroll to position [172, 0]
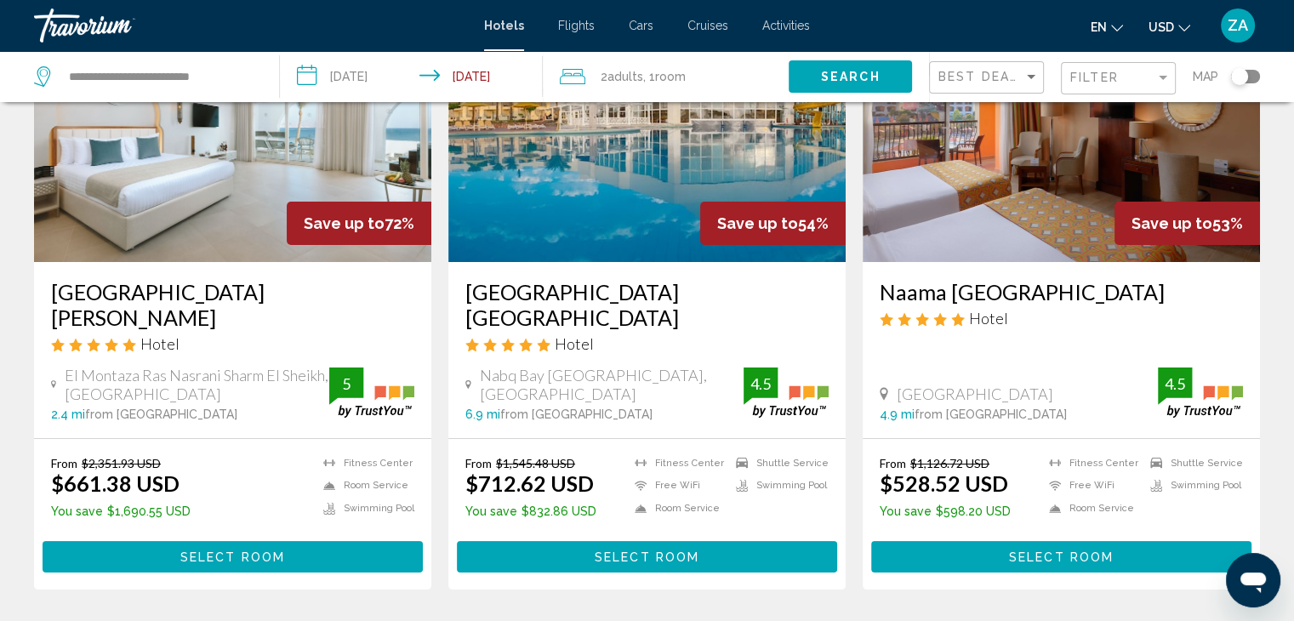
click at [170, 297] on h3 "Sunrise Remal Beach Resort" at bounding box center [232, 304] width 363 height 51
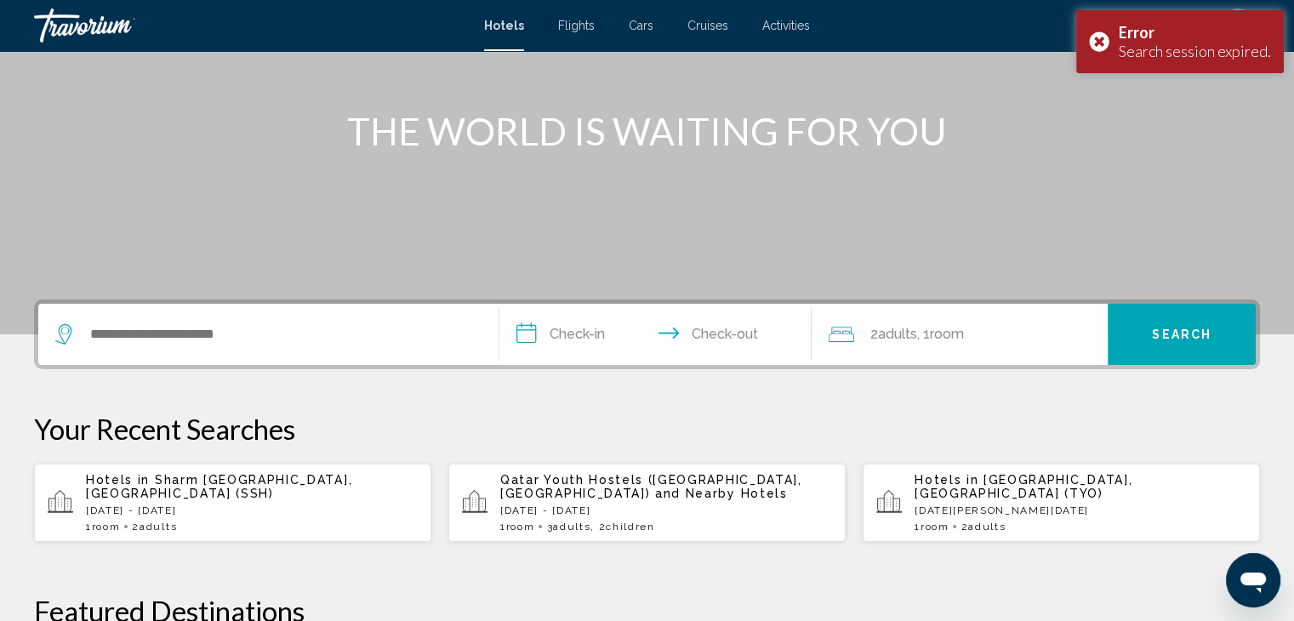
scroll to position [182, 0]
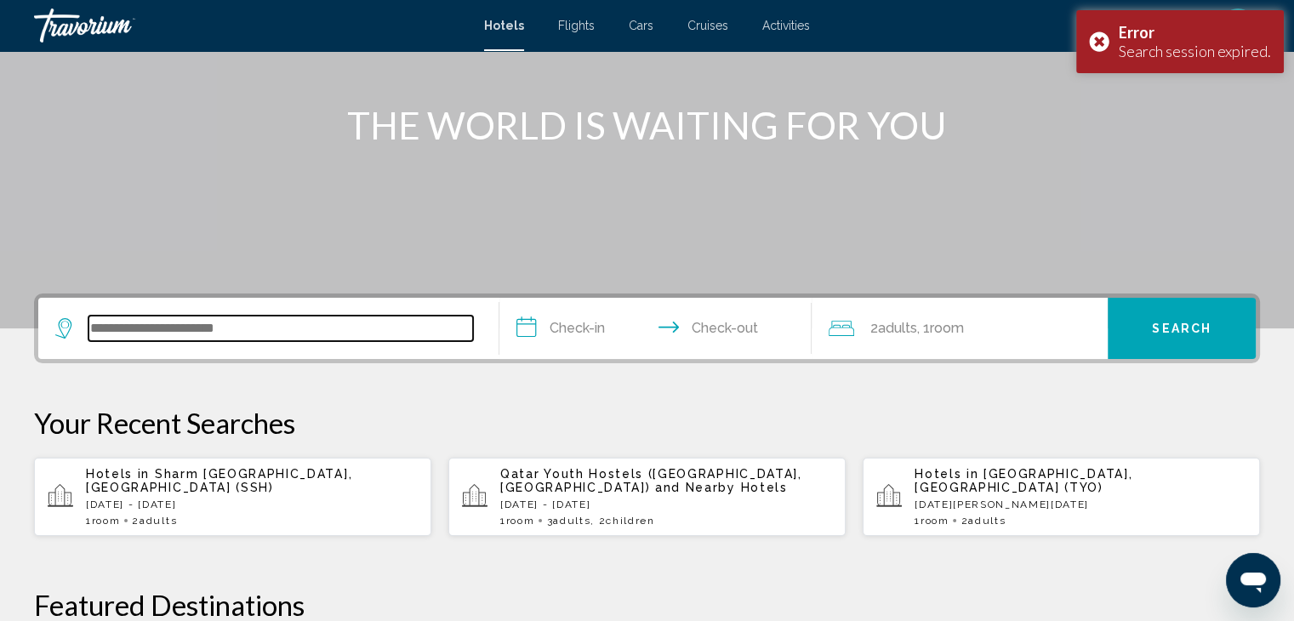
click at [206, 336] on input "Search widget" at bounding box center [280, 329] width 385 height 26
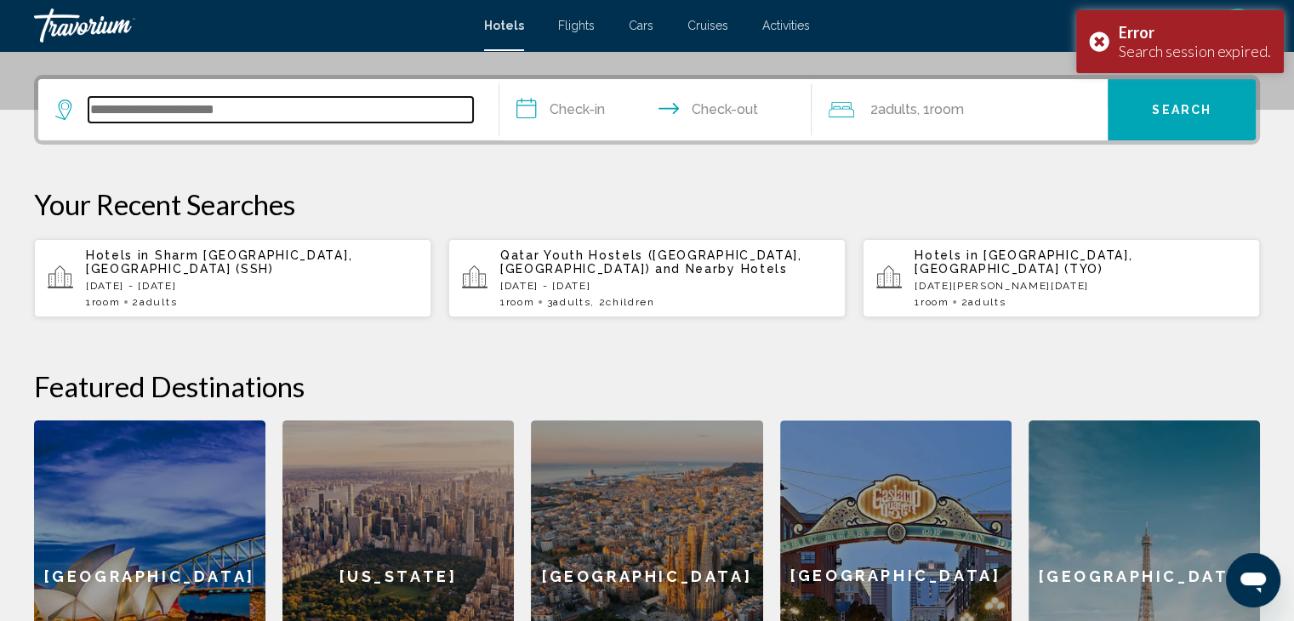
scroll to position [419, 0]
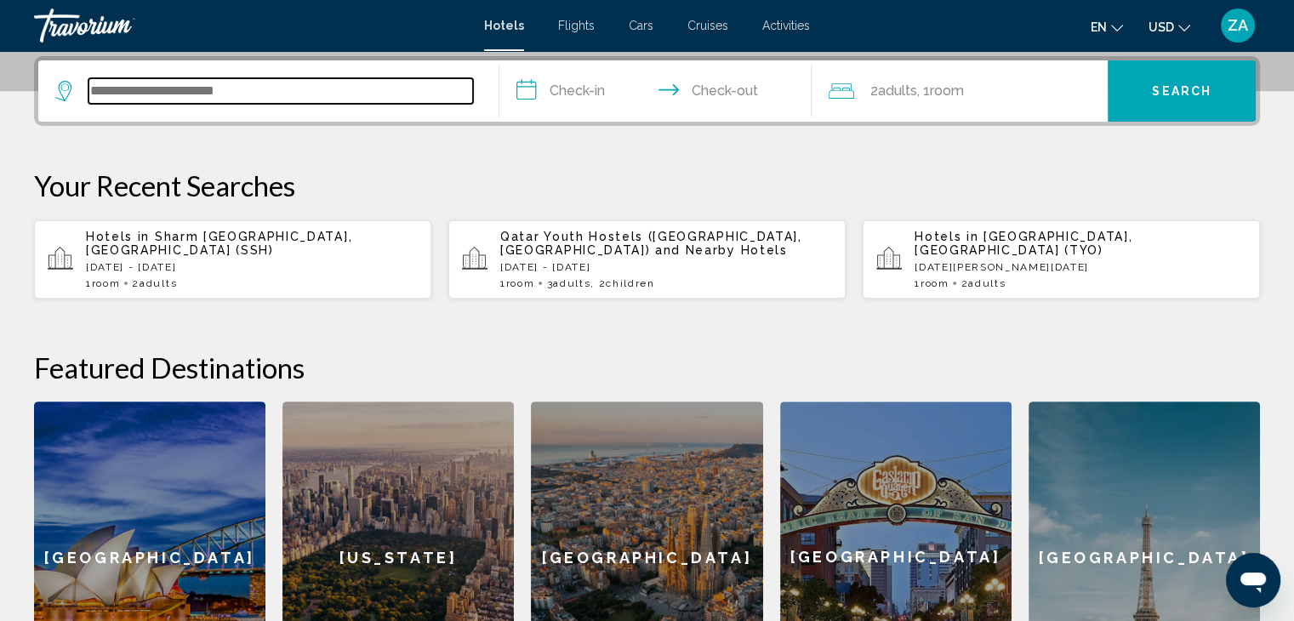
paste input "**********"
type input "**********"
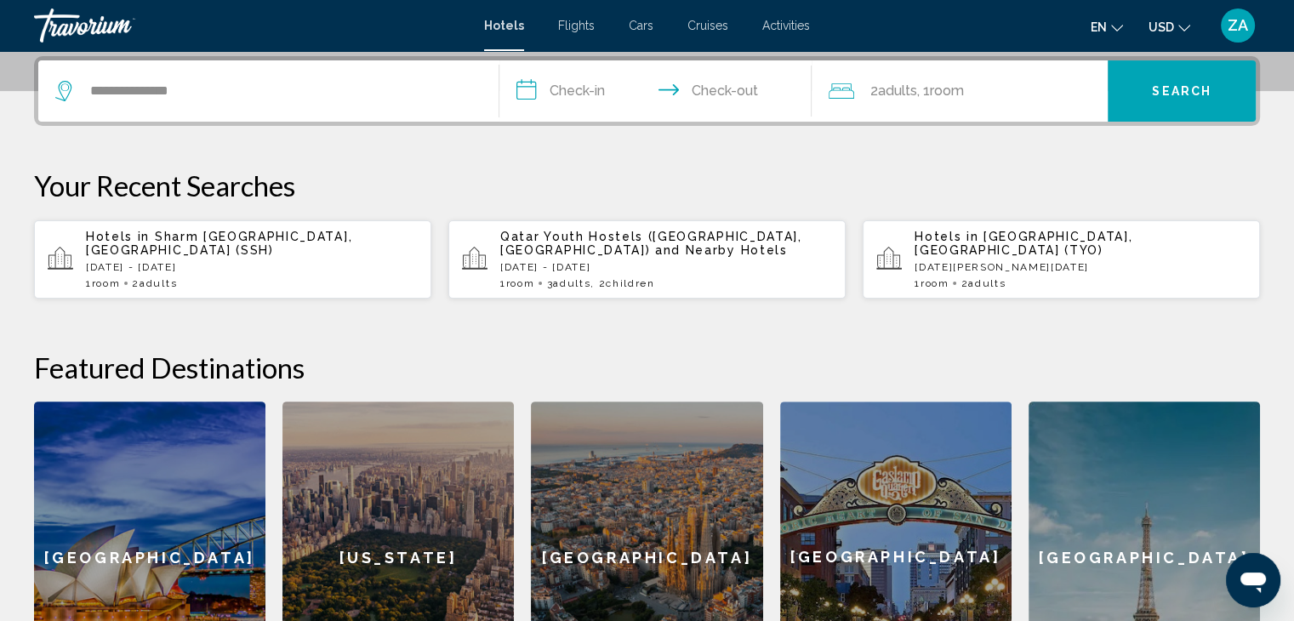
click at [533, 90] on input "**********" at bounding box center [659, 93] width 320 height 66
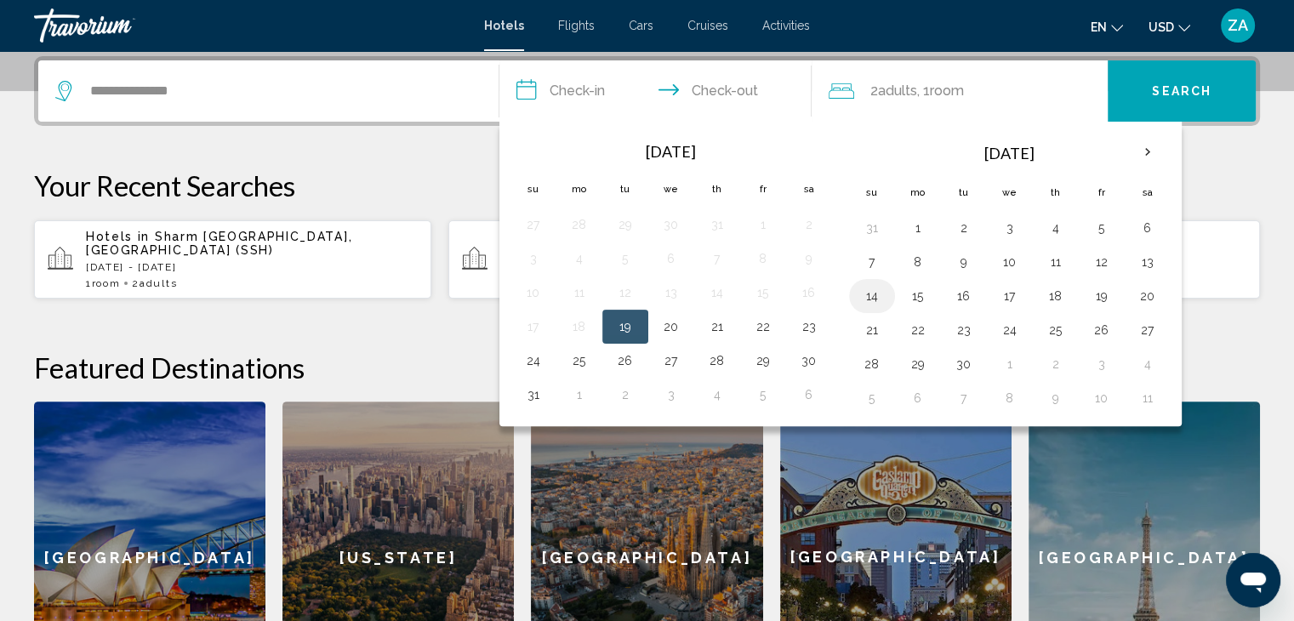
click at [869, 299] on button "14" at bounding box center [871, 296] width 27 height 24
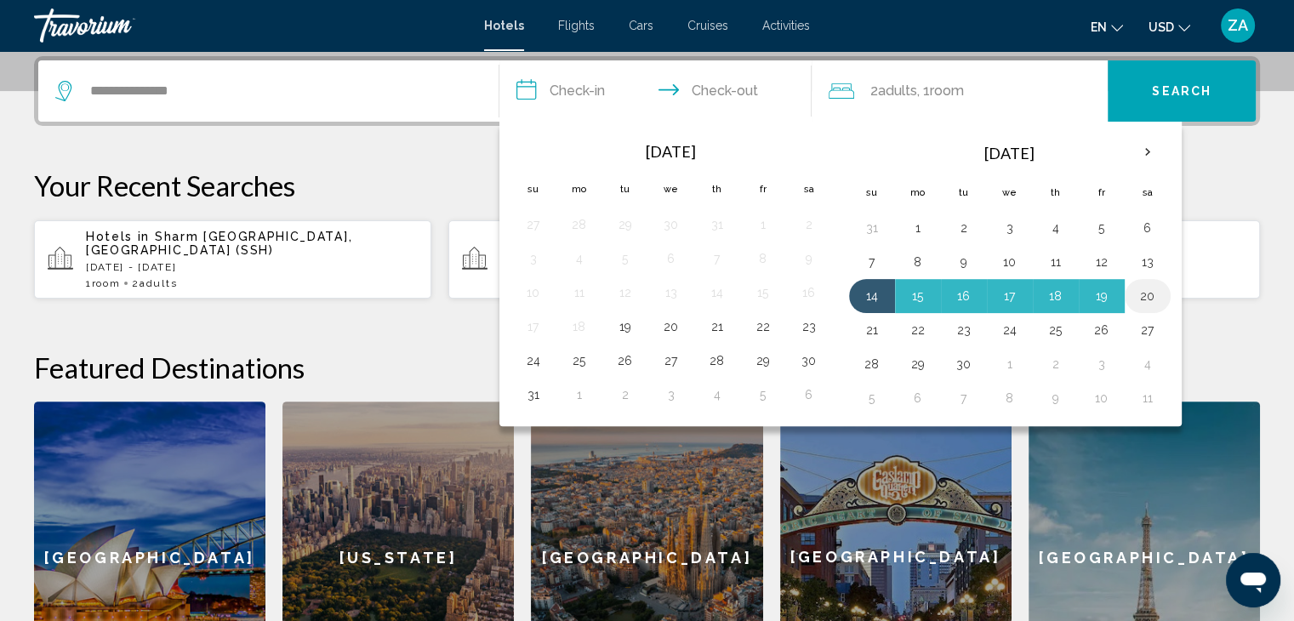
click at [1137, 295] on button "20" at bounding box center [1147, 296] width 27 height 24
type input "**********"
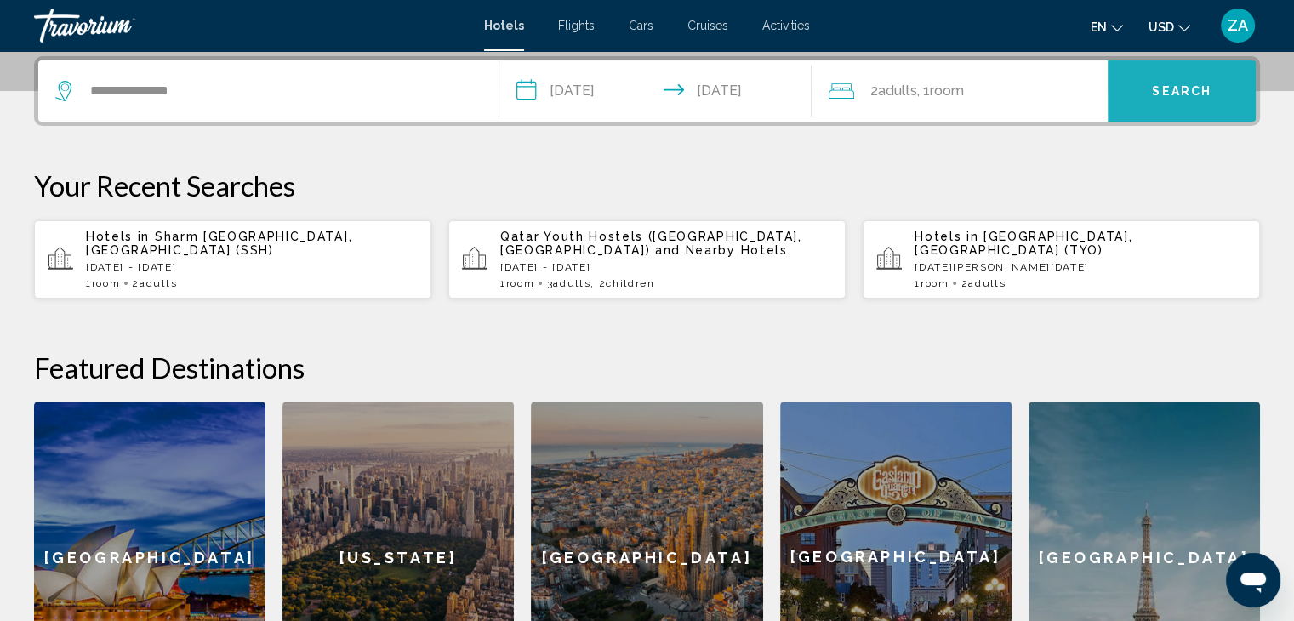
click at [1167, 88] on span "Search" at bounding box center [1182, 92] width 60 height 14
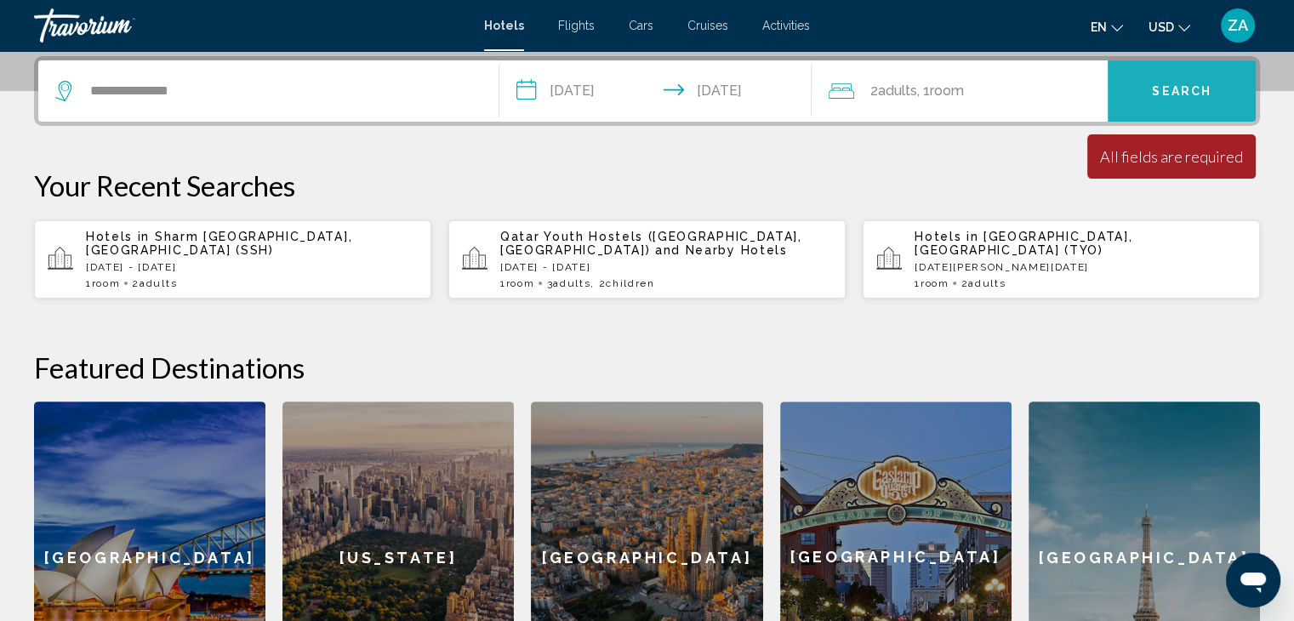
click at [1167, 72] on button "Search" at bounding box center [1182, 90] width 148 height 61
click at [521, 91] on input "**********" at bounding box center [659, 93] width 320 height 66
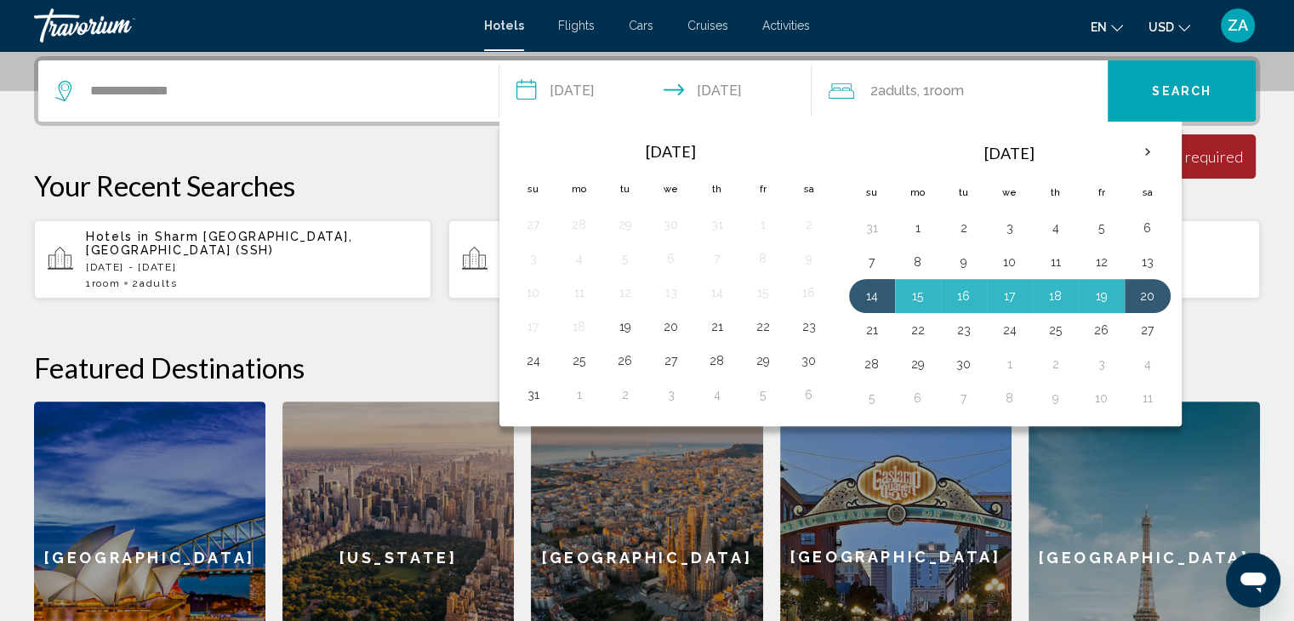
click at [347, 238] on span "Sharm [GEOGRAPHIC_DATA], [GEOGRAPHIC_DATA] (SSH)" at bounding box center [219, 243] width 266 height 27
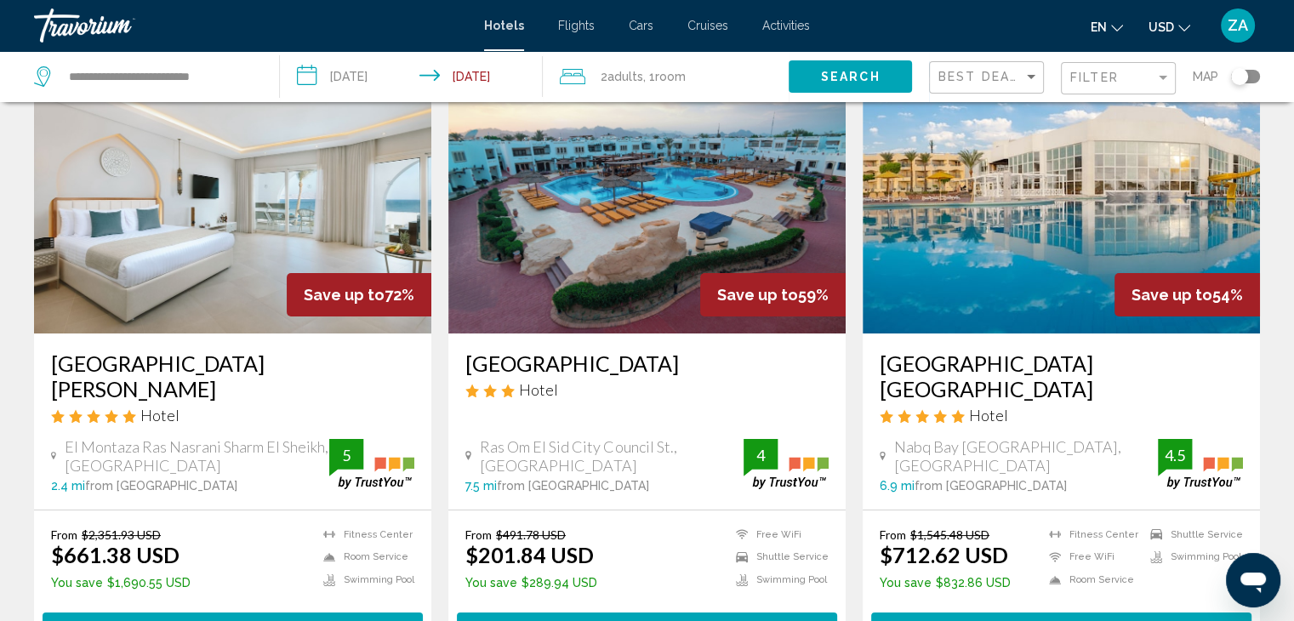
scroll to position [102, 0]
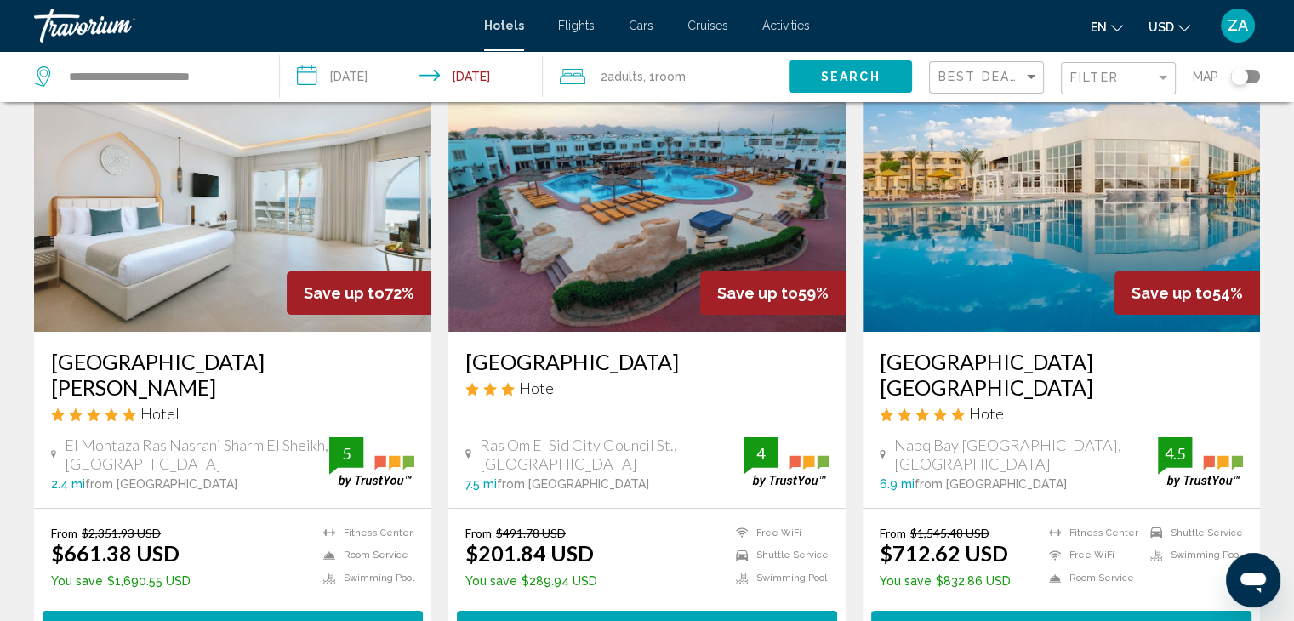
click at [145, 369] on h3 "Sunrise Remal Beach Resort" at bounding box center [232, 374] width 363 height 51
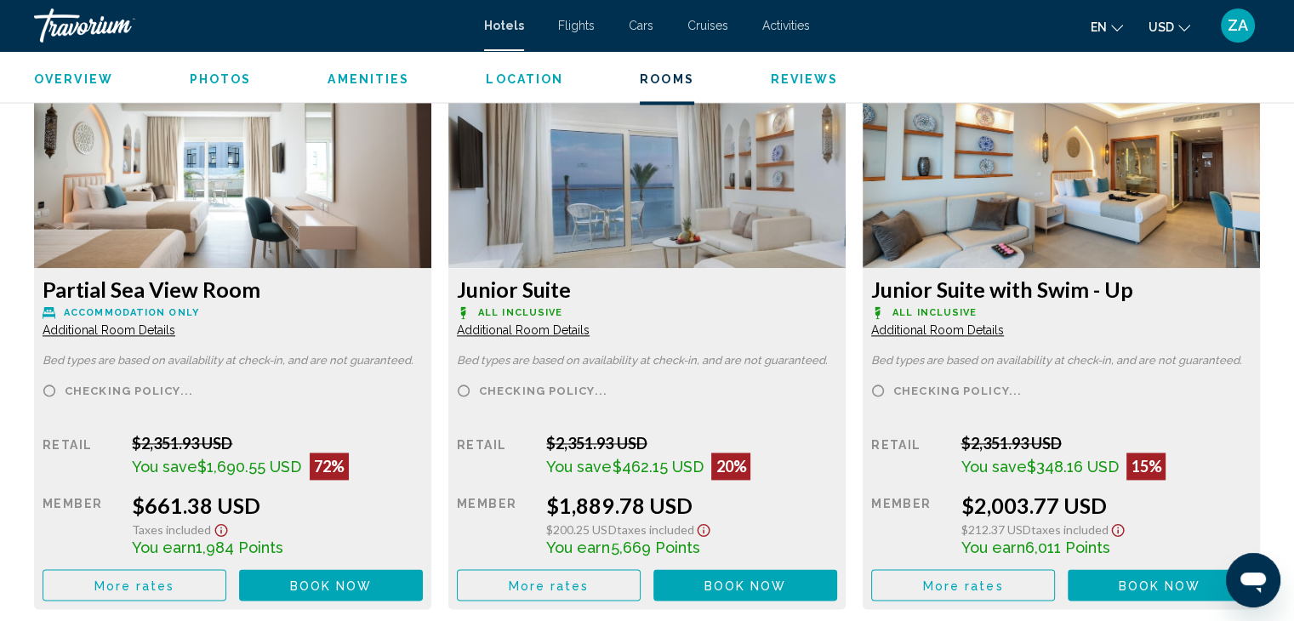
scroll to position [2372, 0]
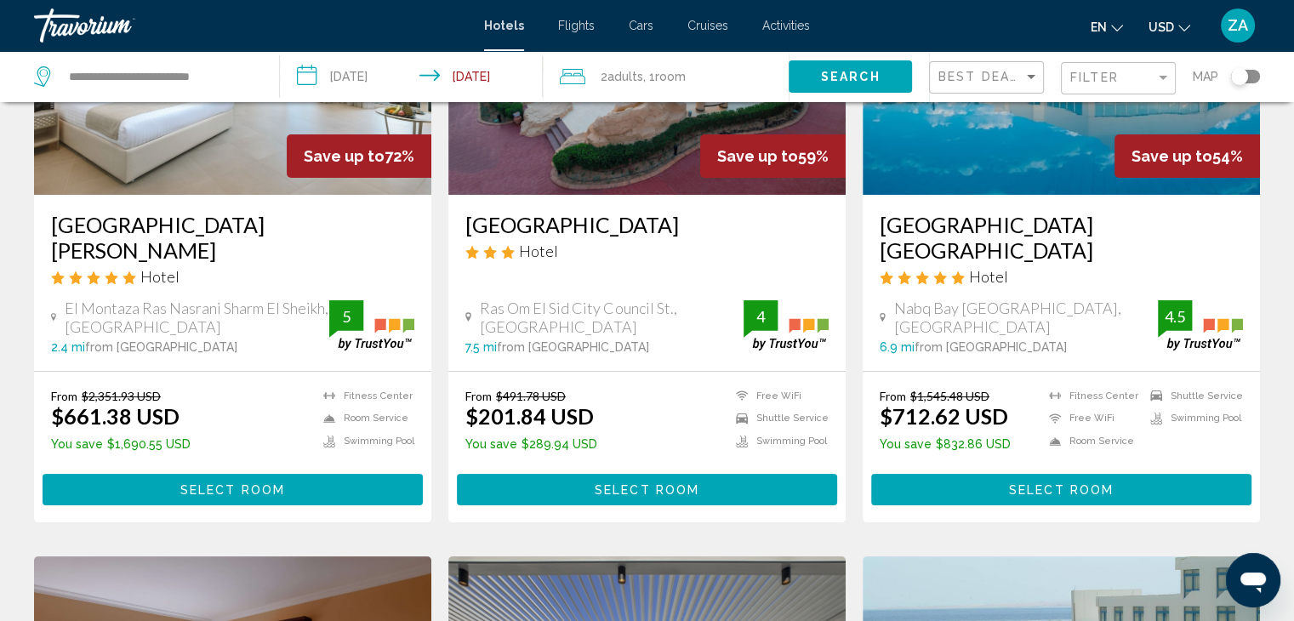
scroll to position [240, 0]
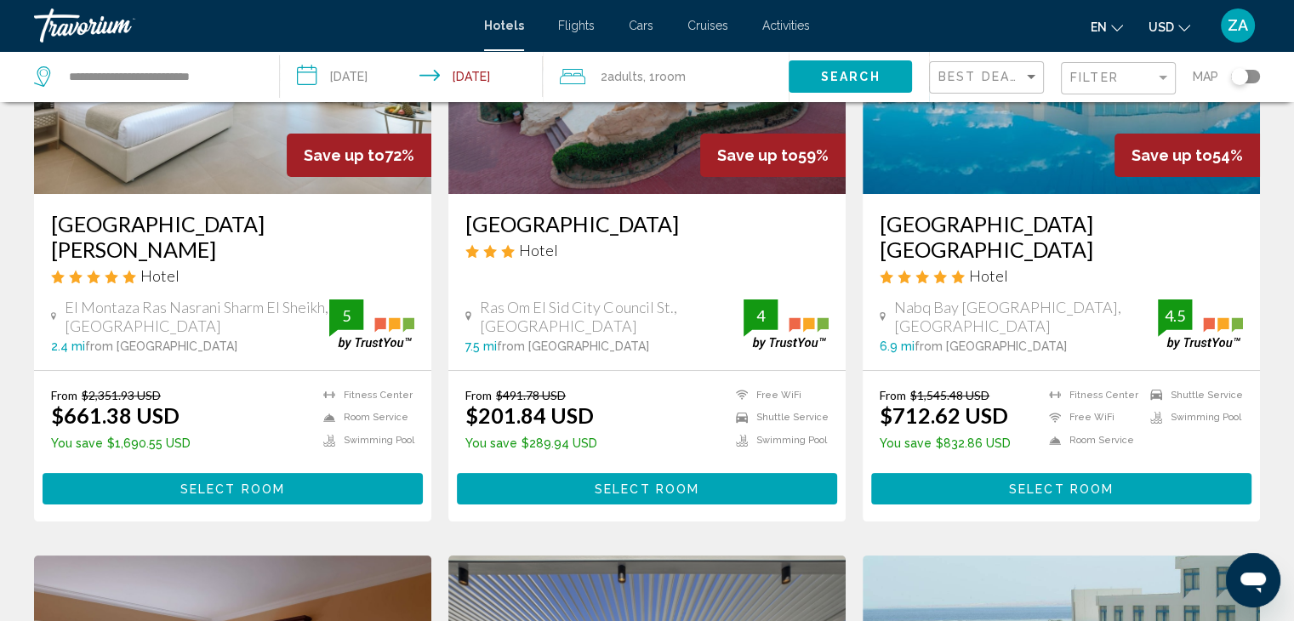
click at [505, 231] on h3 "Tivoli Hotel Aqua Park" at bounding box center [646, 224] width 363 height 26
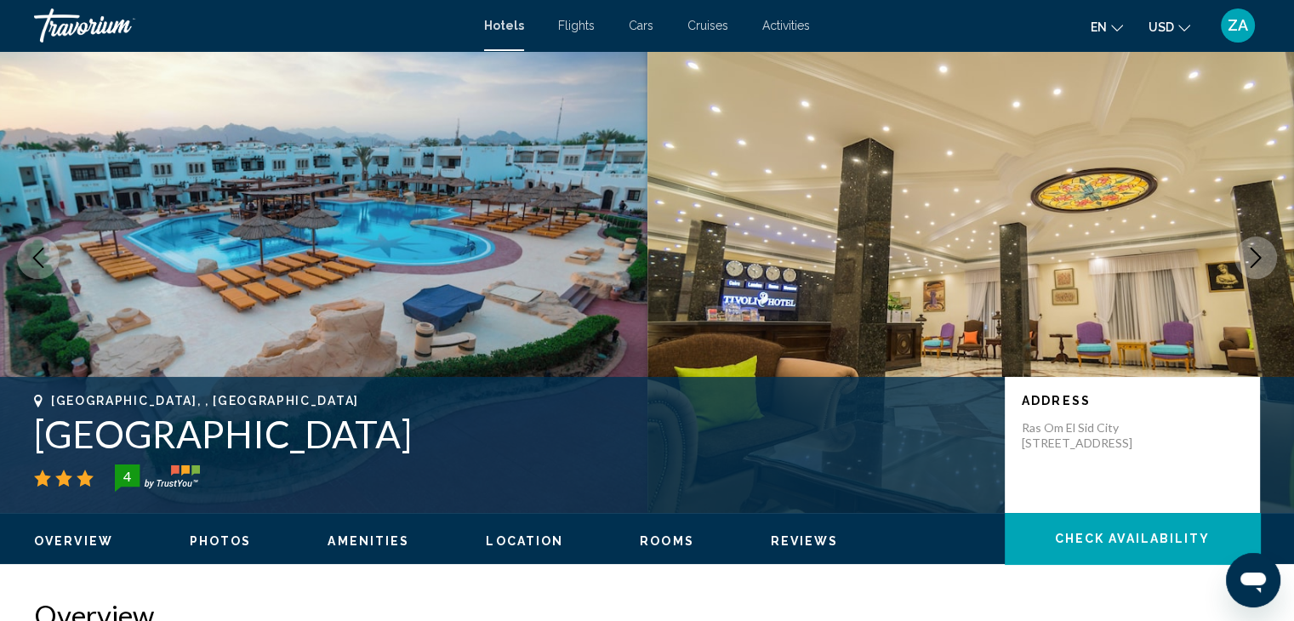
scroll to position [37, 0]
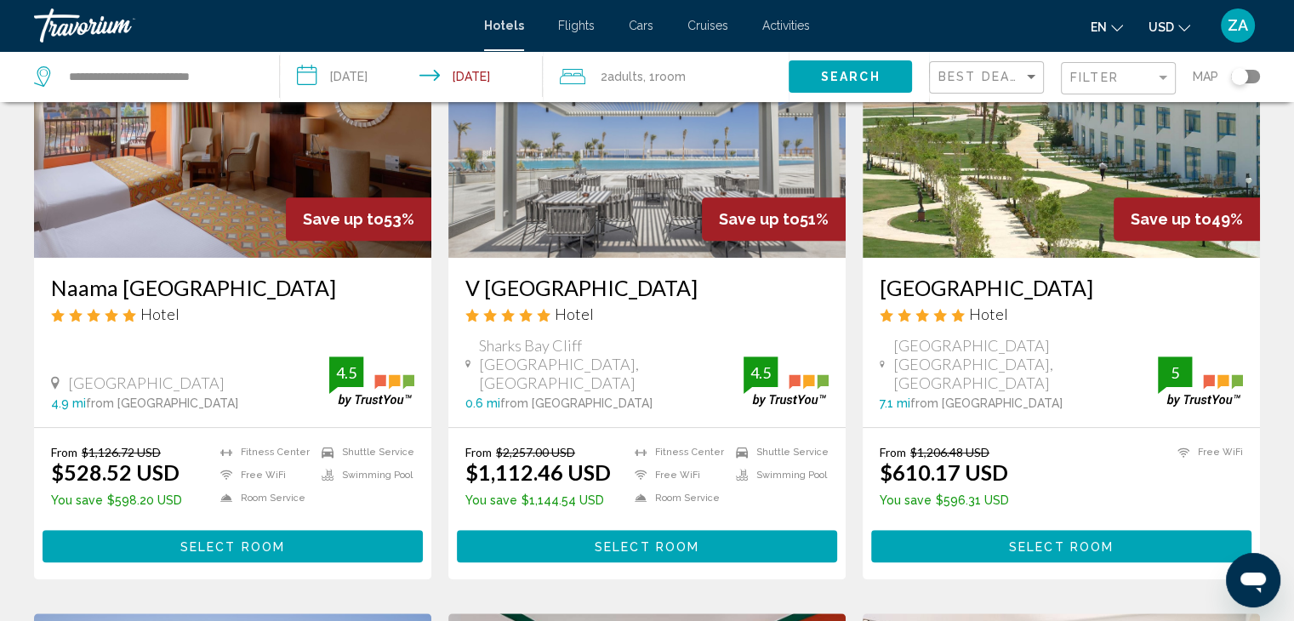
scroll to position [826, 0]
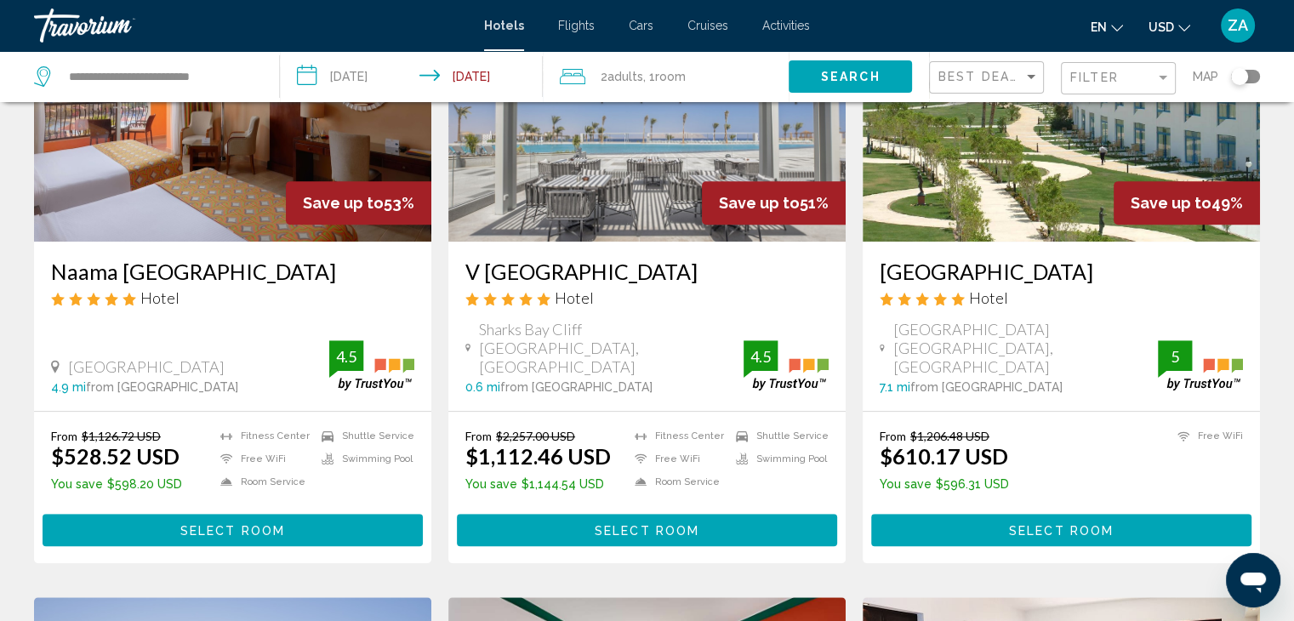
click at [80, 278] on h3 "Naama Waves Hotel" at bounding box center [232, 272] width 363 height 26
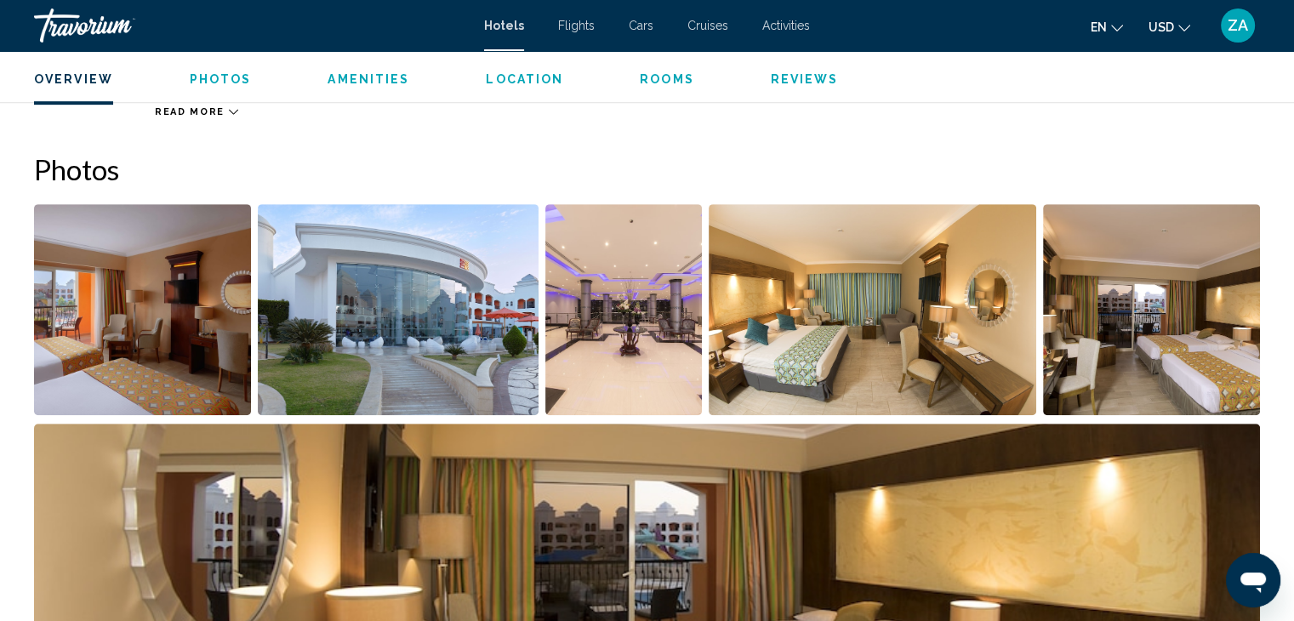
scroll to position [778, 0]
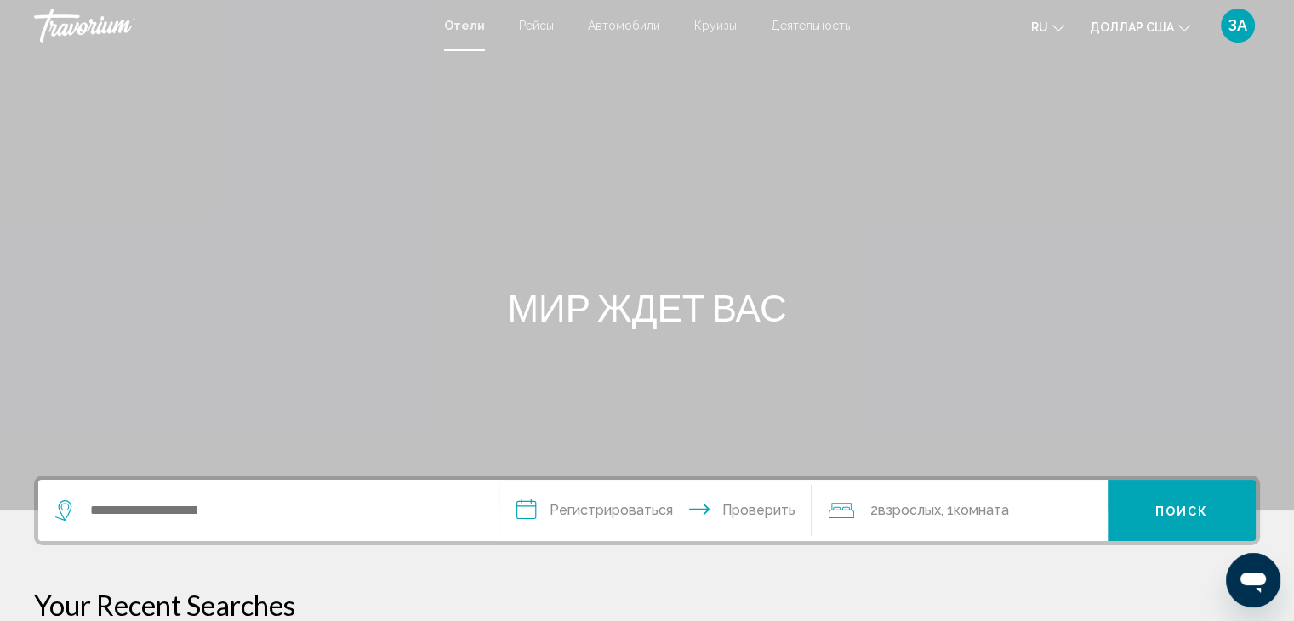
click at [299, 496] on div "Виджет поиска" at bounding box center [268, 510] width 426 height 61
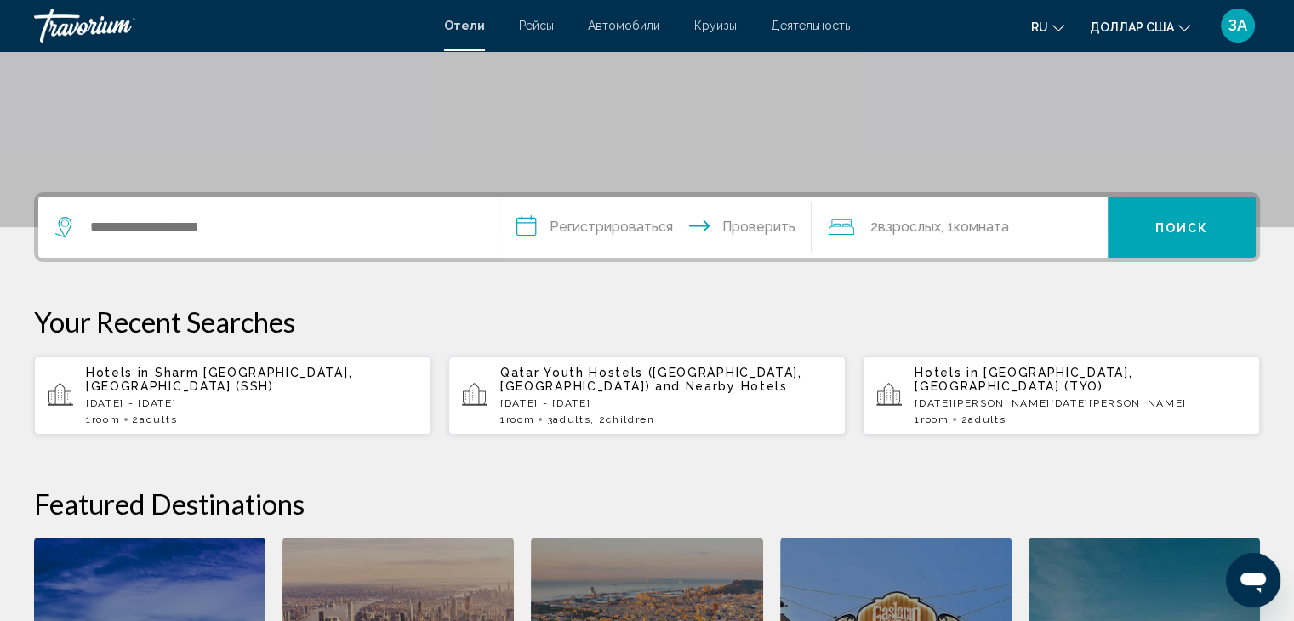
scroll to position [419, 0]
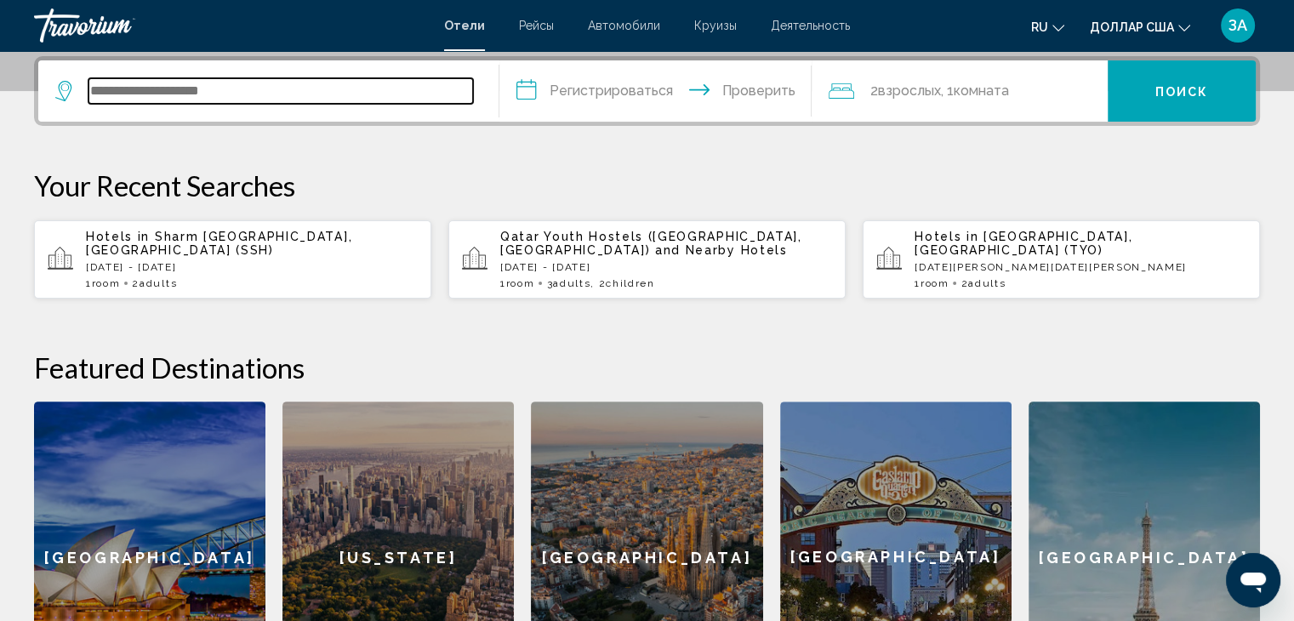
click at [114, 86] on input "Виджет поиска" at bounding box center [280, 91] width 385 height 26
